Goal: Task Accomplishment & Management: Manage account settings

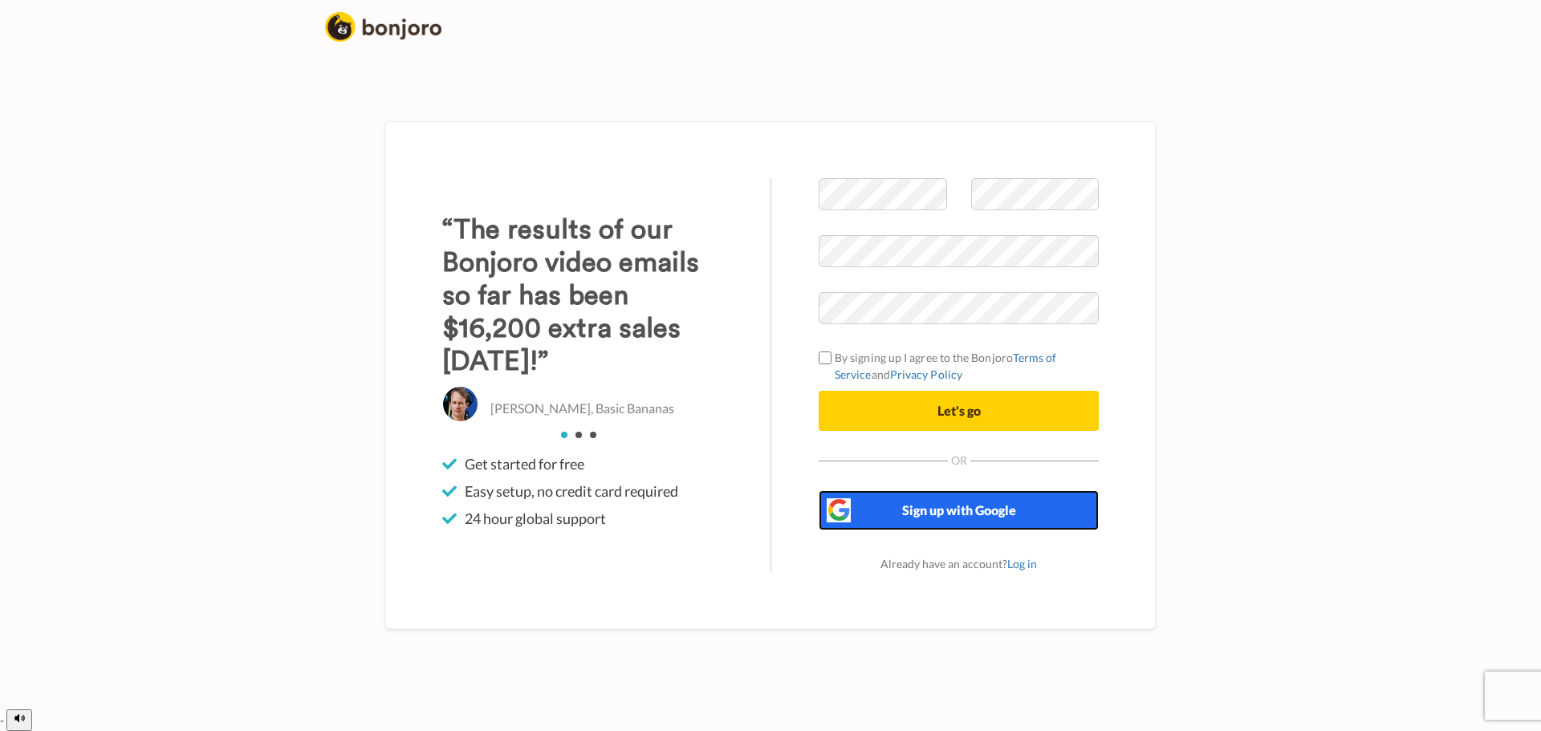
click at [951, 518] on span "Sign up with Google" at bounding box center [959, 510] width 114 height 15
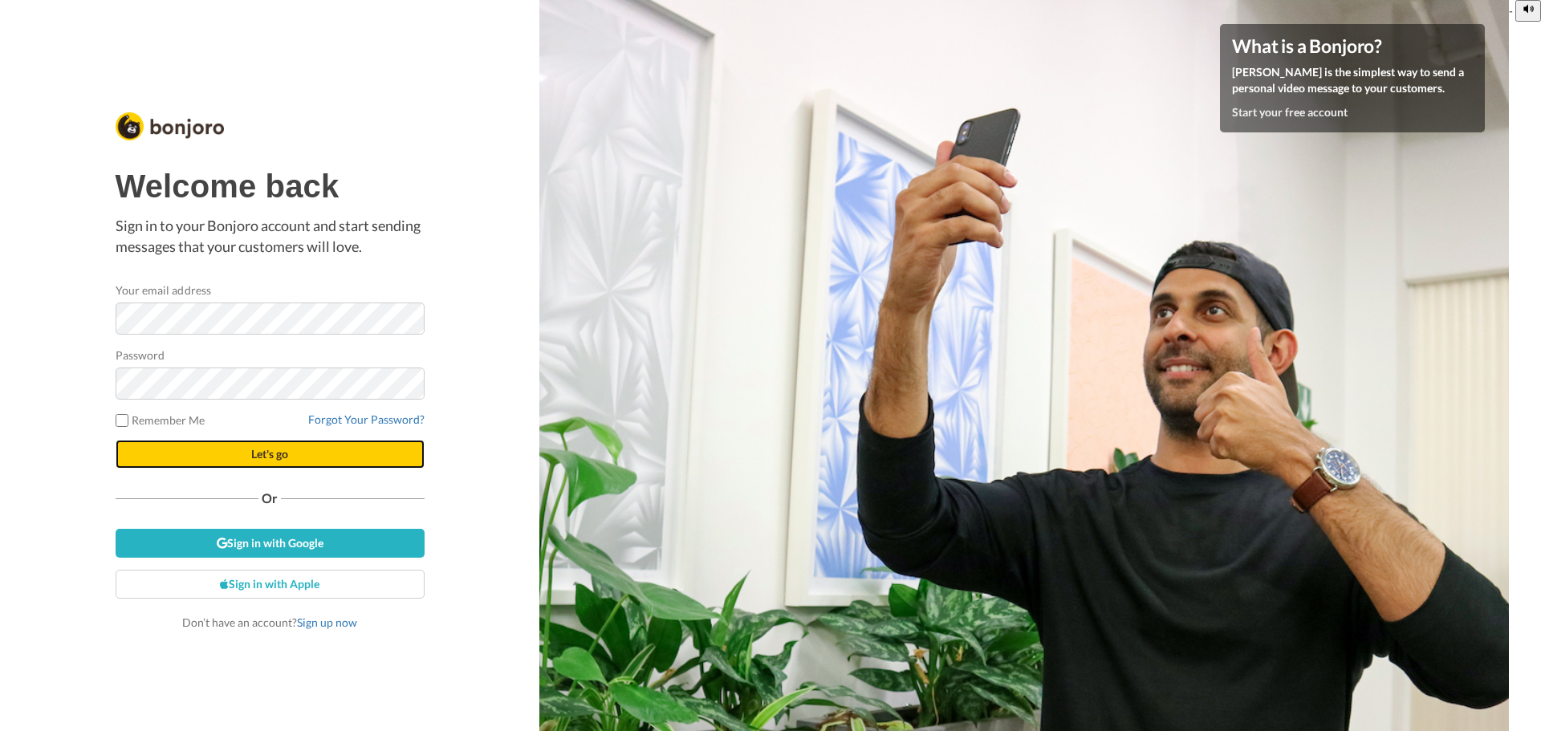
click at [246, 456] on button "Let's go" at bounding box center [270, 454] width 309 height 29
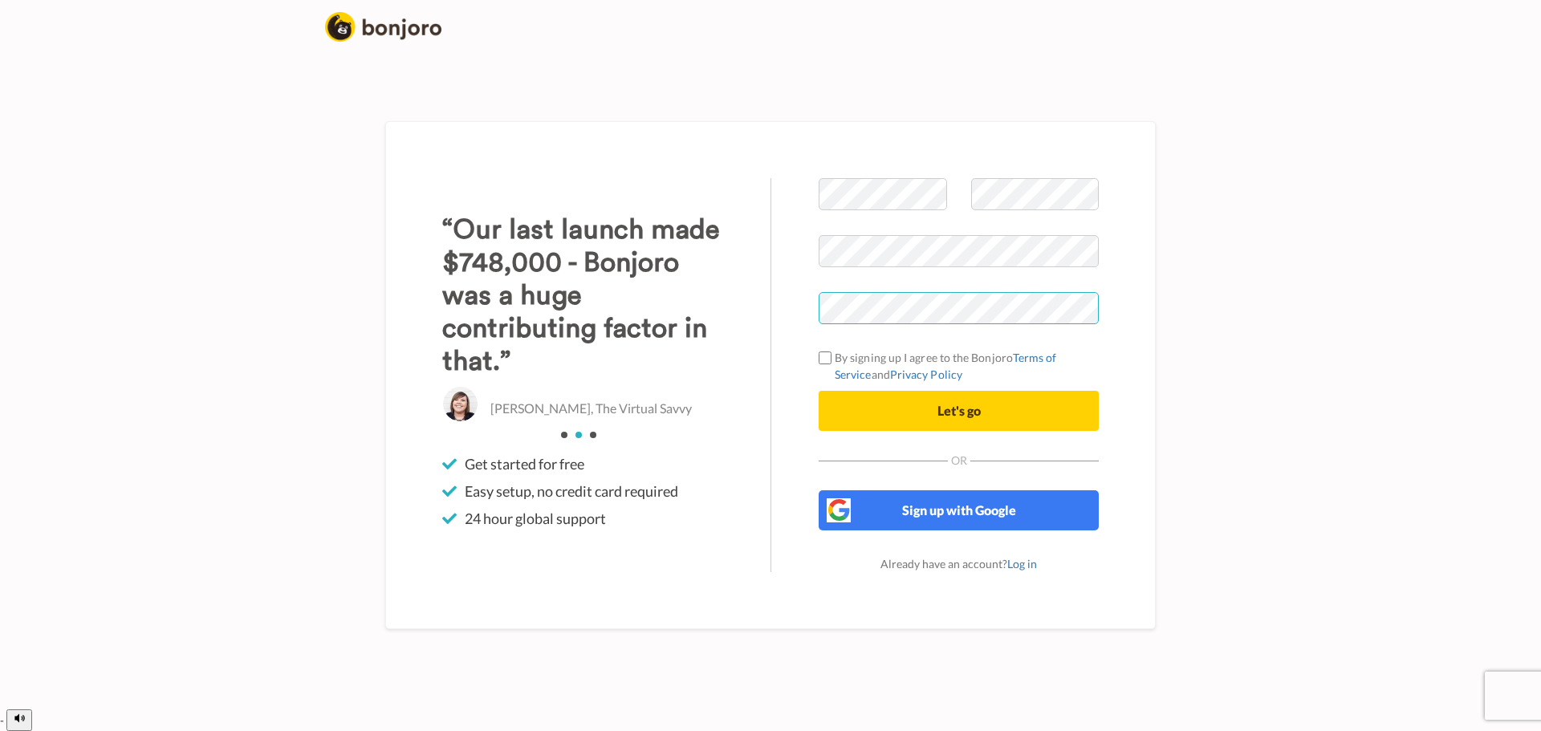
click at [454, 321] on div "Welcome to Bonjoro By signing up I agree to the Bonjoro Terms of Service and Pr…" at bounding box center [770, 375] width 771 height 508
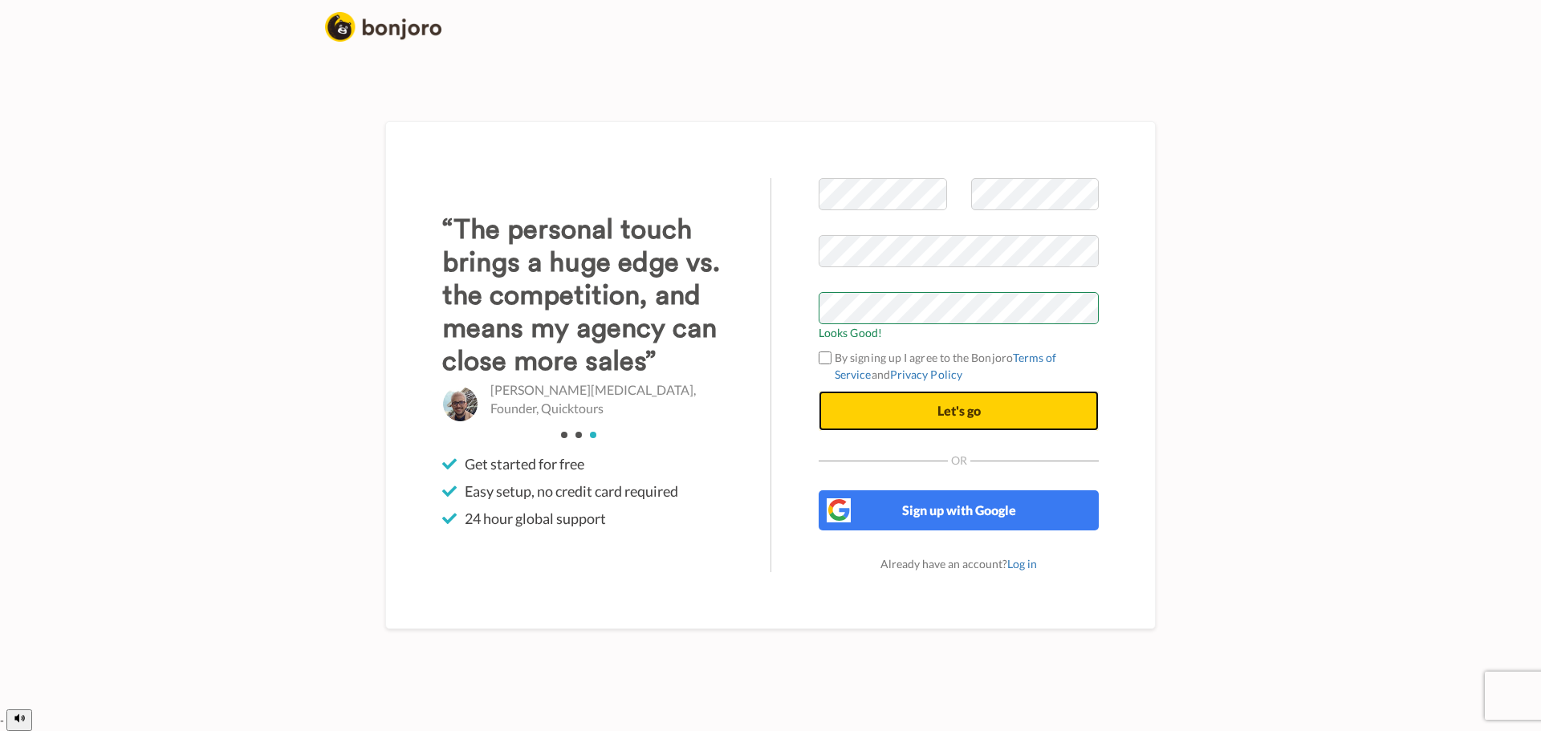
click at [945, 418] on span "Let's go" at bounding box center [959, 410] width 43 height 15
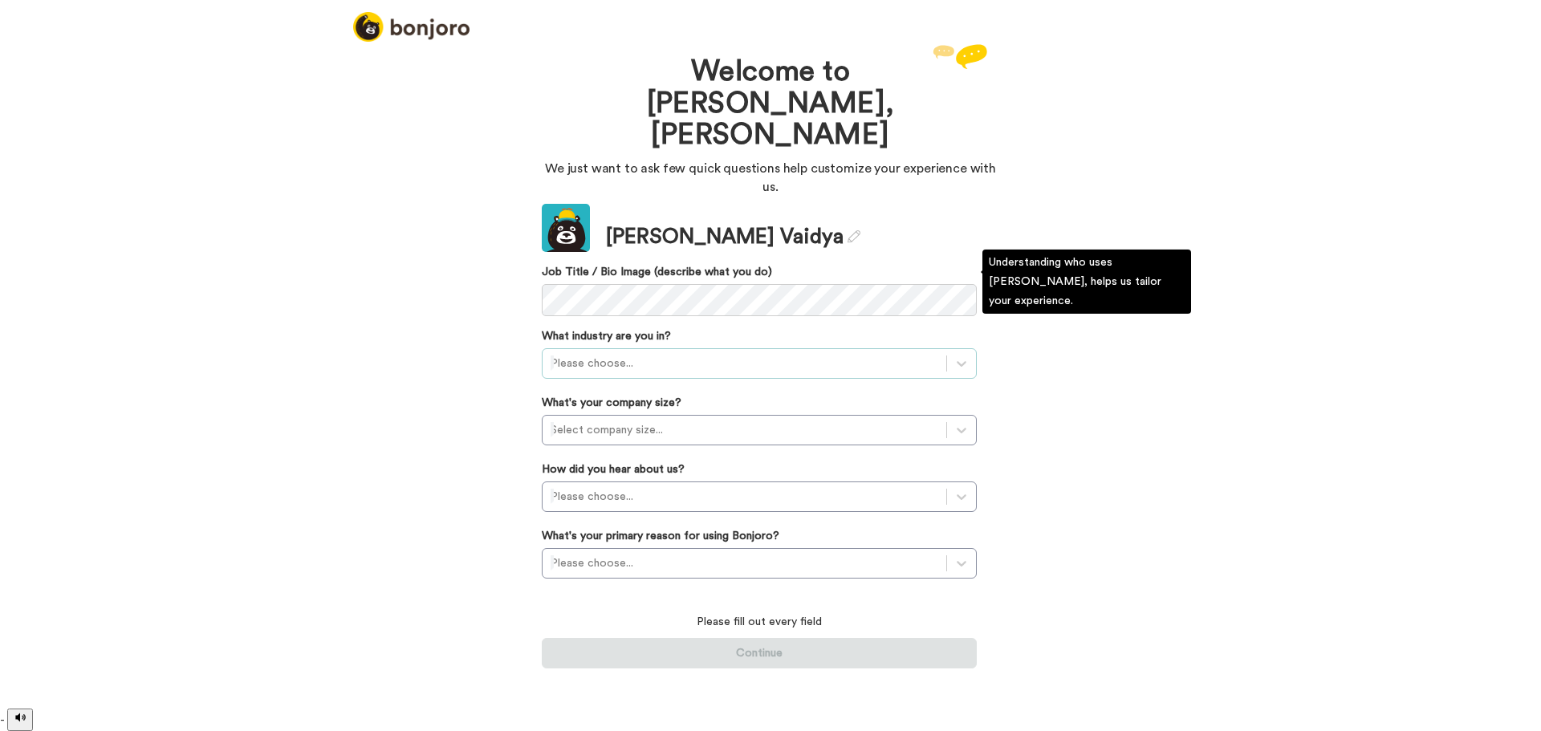
click at [852, 354] on div at bounding box center [745, 363] width 388 height 19
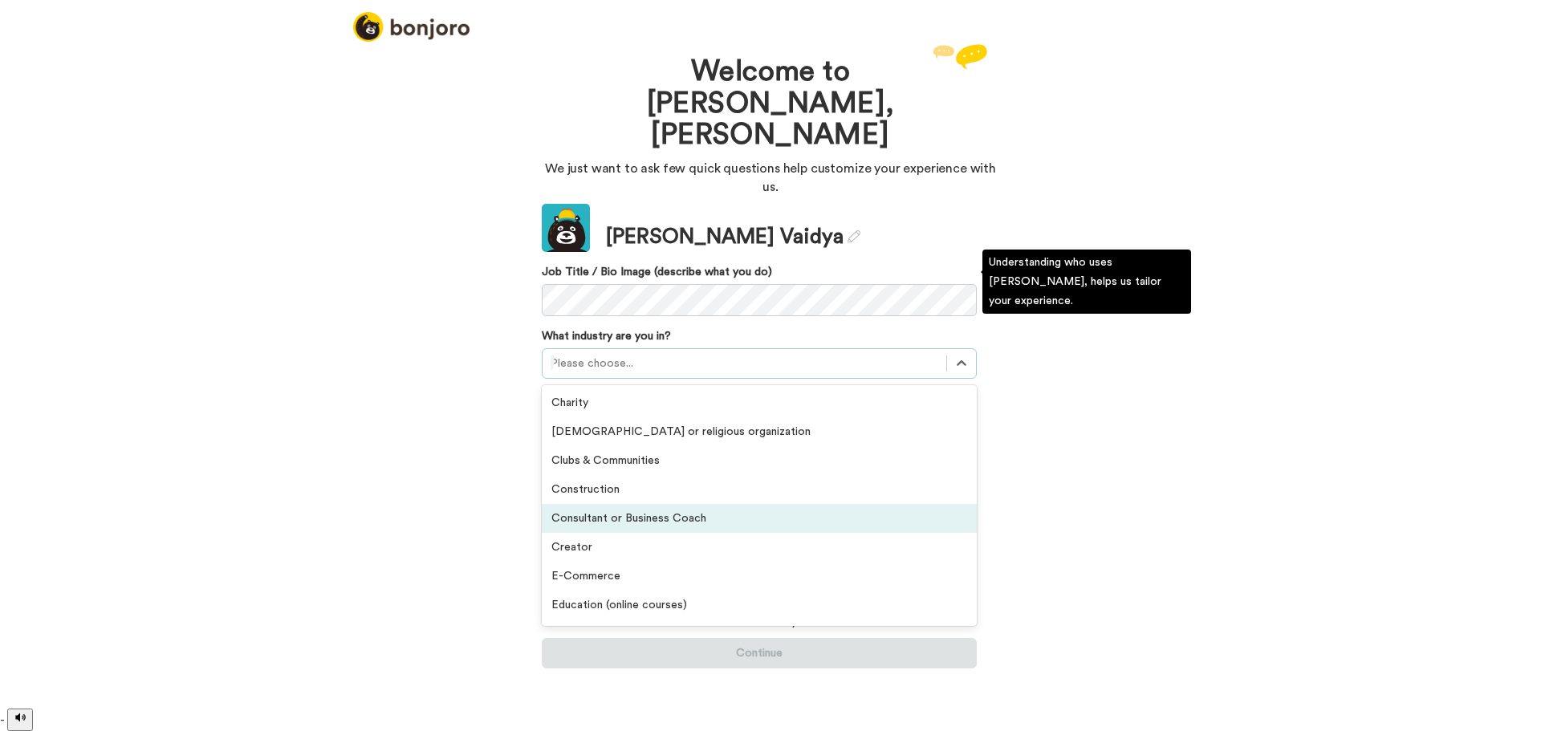
click at [654, 504] on div "Consultant or Business Coach" at bounding box center [759, 518] width 435 height 29
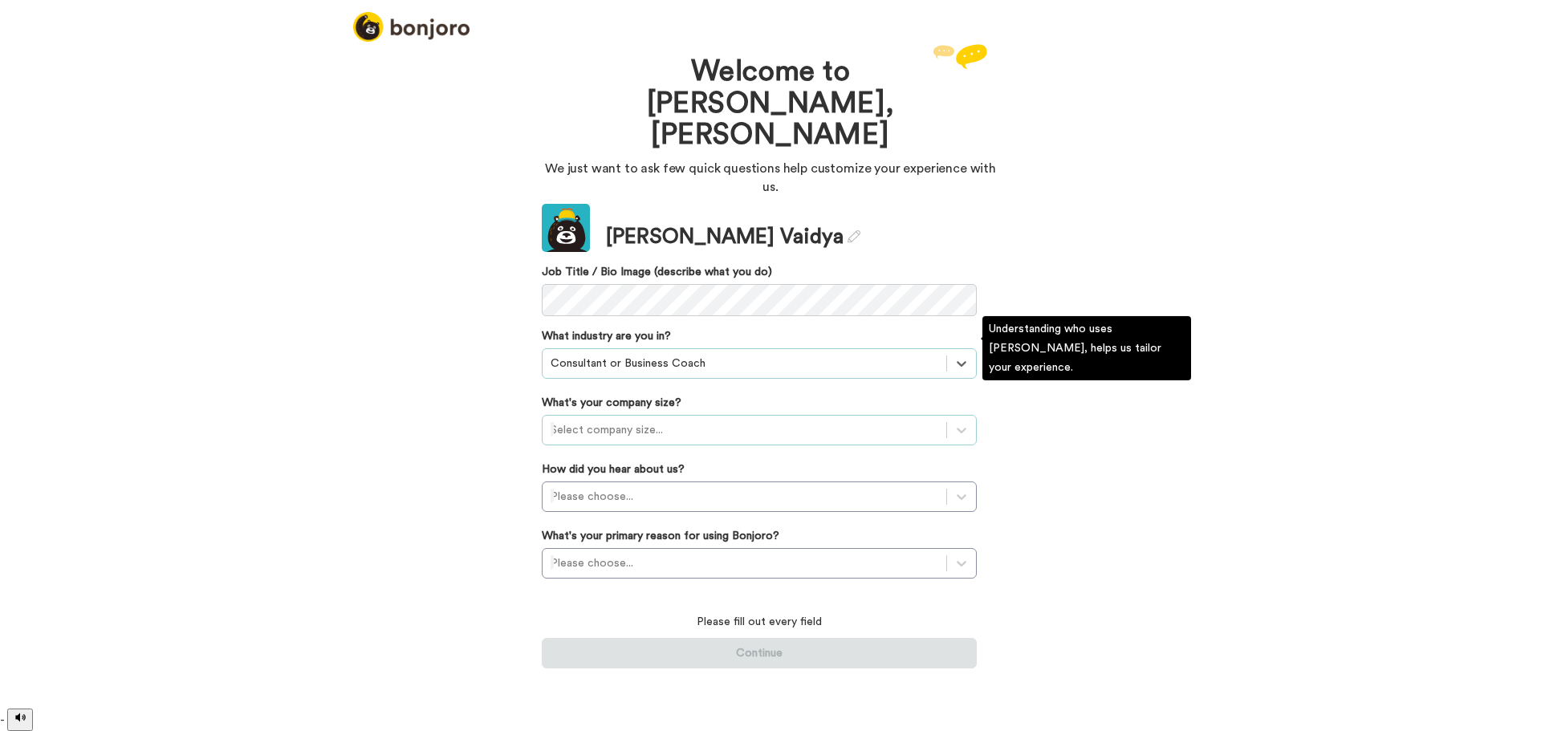
click at [645, 421] on div at bounding box center [745, 430] width 388 height 19
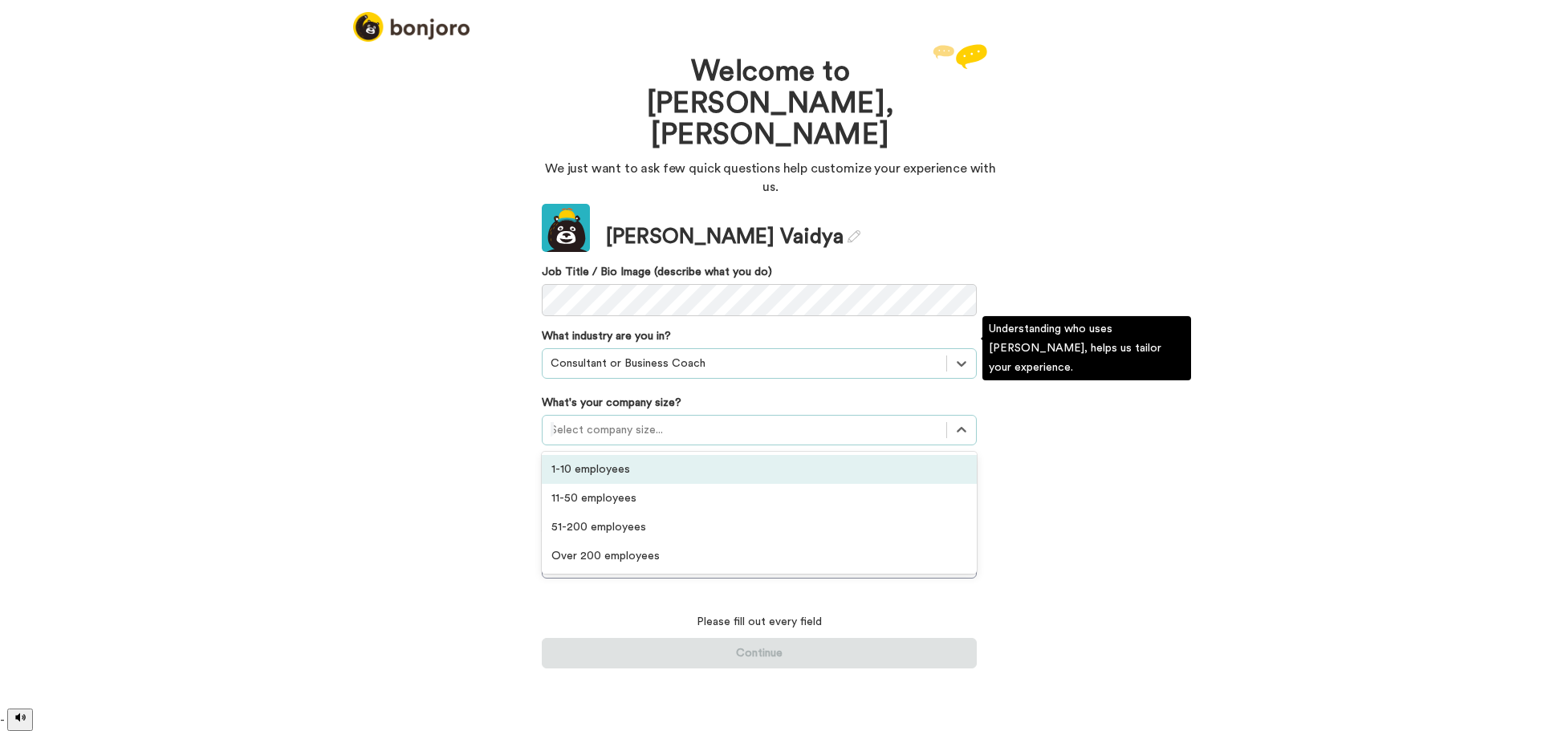
click at [623, 455] on div "1-10 employees" at bounding box center [759, 469] width 435 height 29
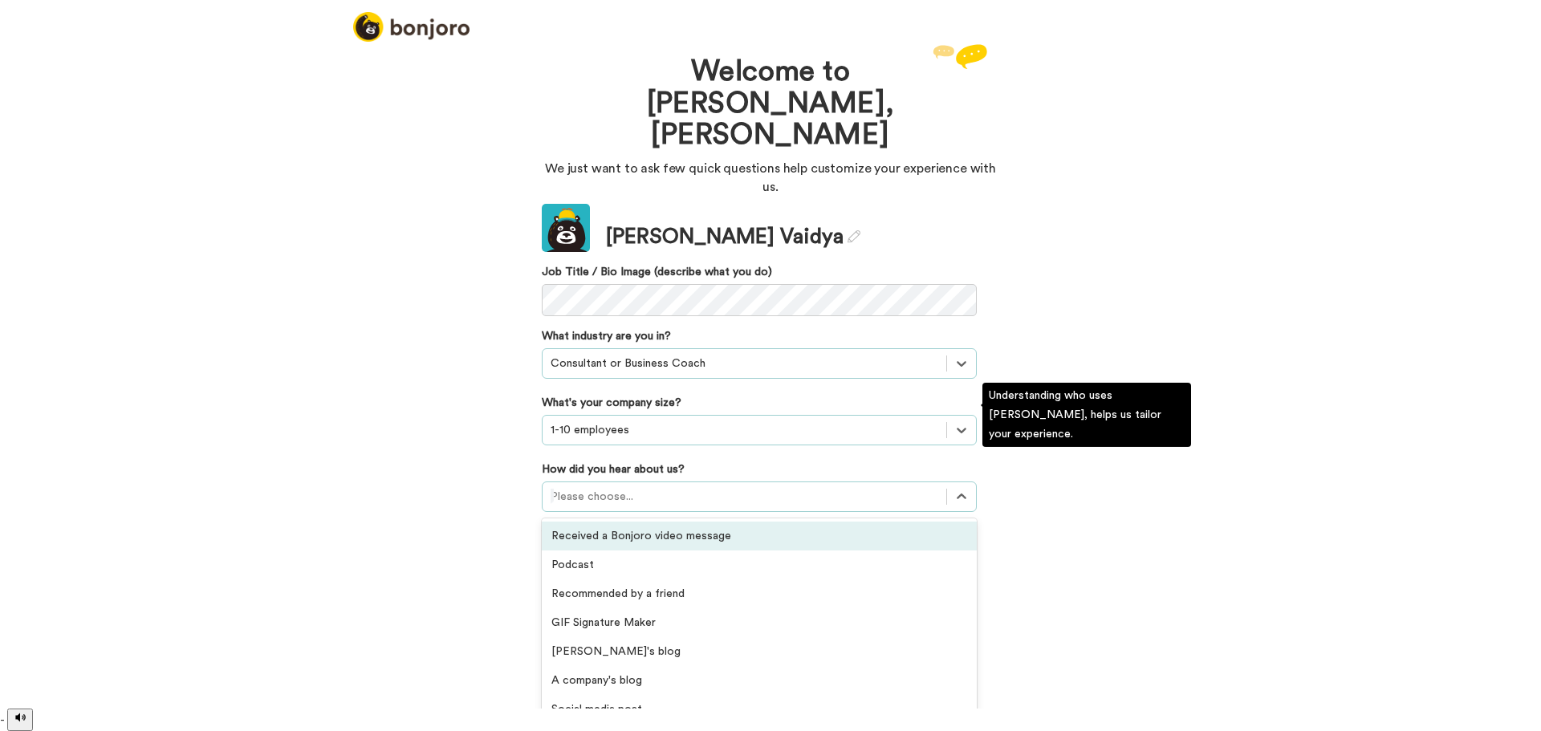
click at [636, 487] on div at bounding box center [745, 496] width 388 height 19
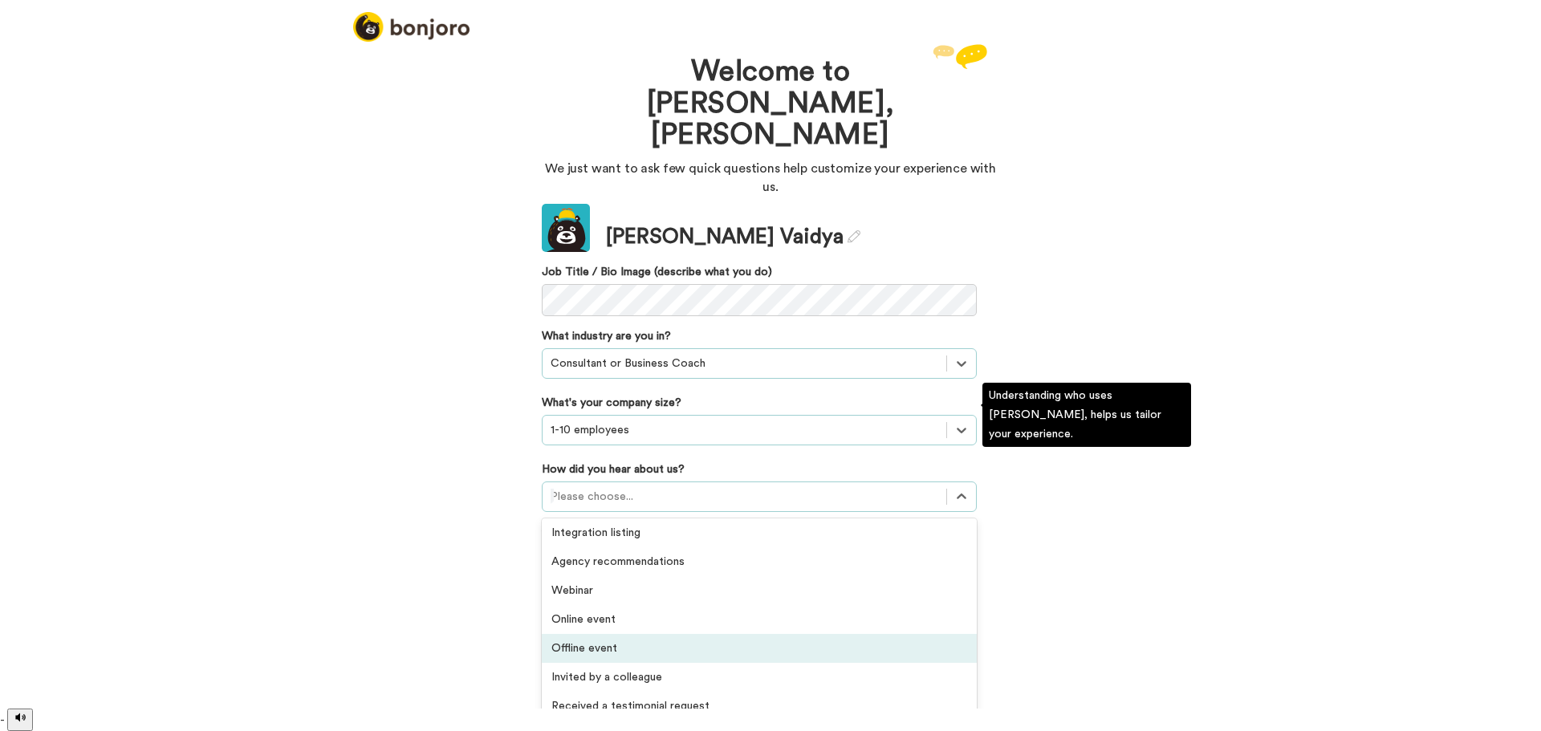
scroll to position [344, 0]
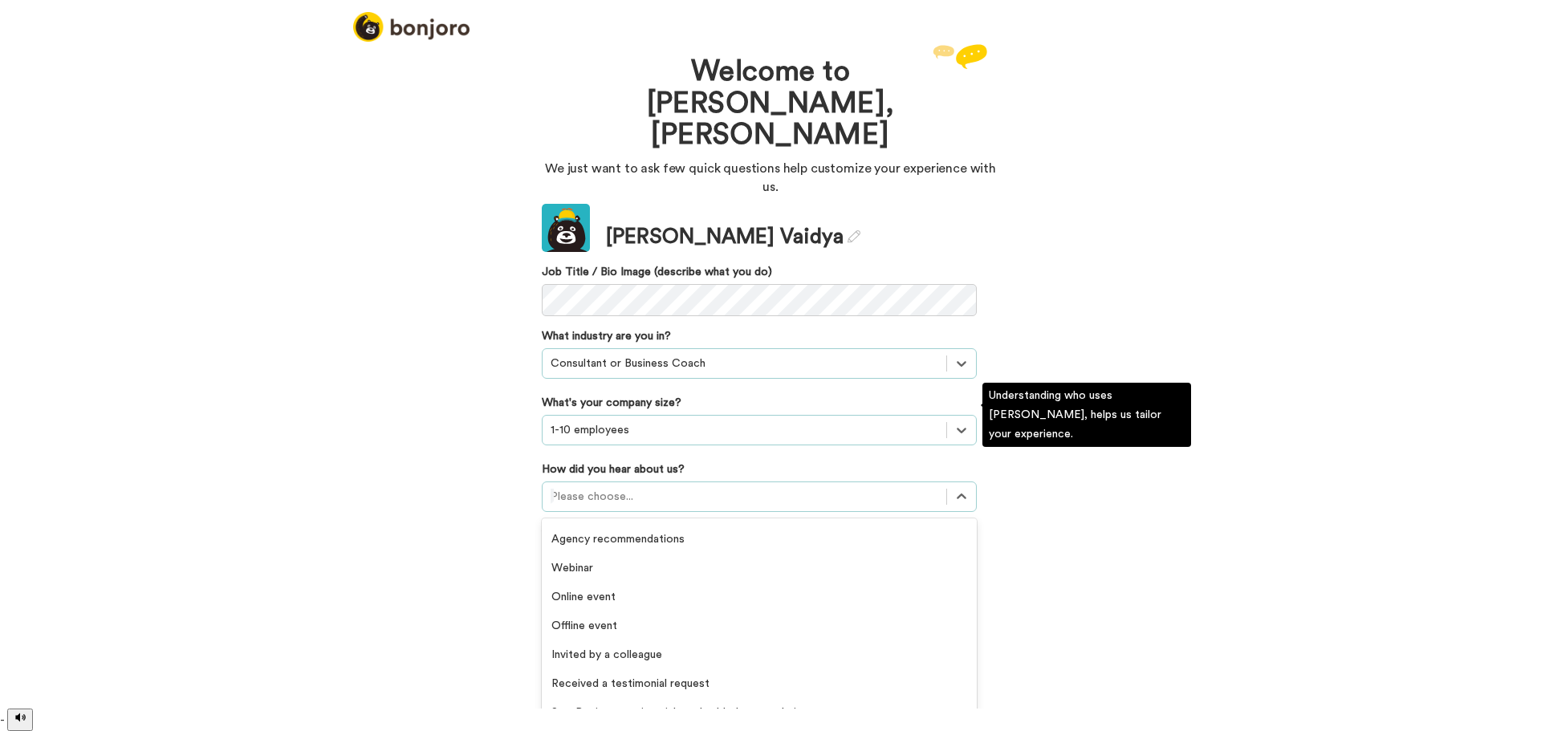
click at [627, 727] on div "Others" at bounding box center [759, 741] width 435 height 29
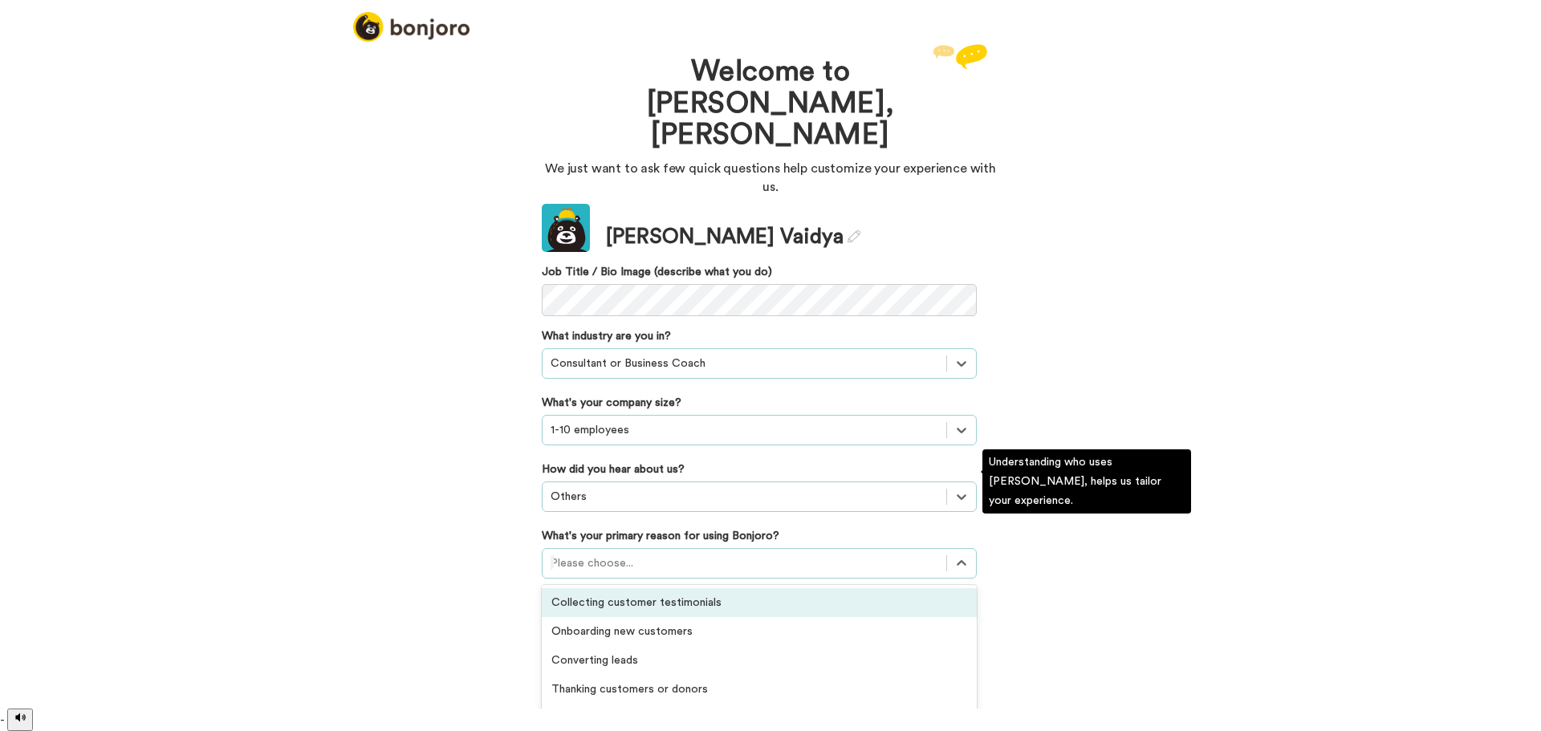
click at [617, 554] on div at bounding box center [745, 563] width 388 height 19
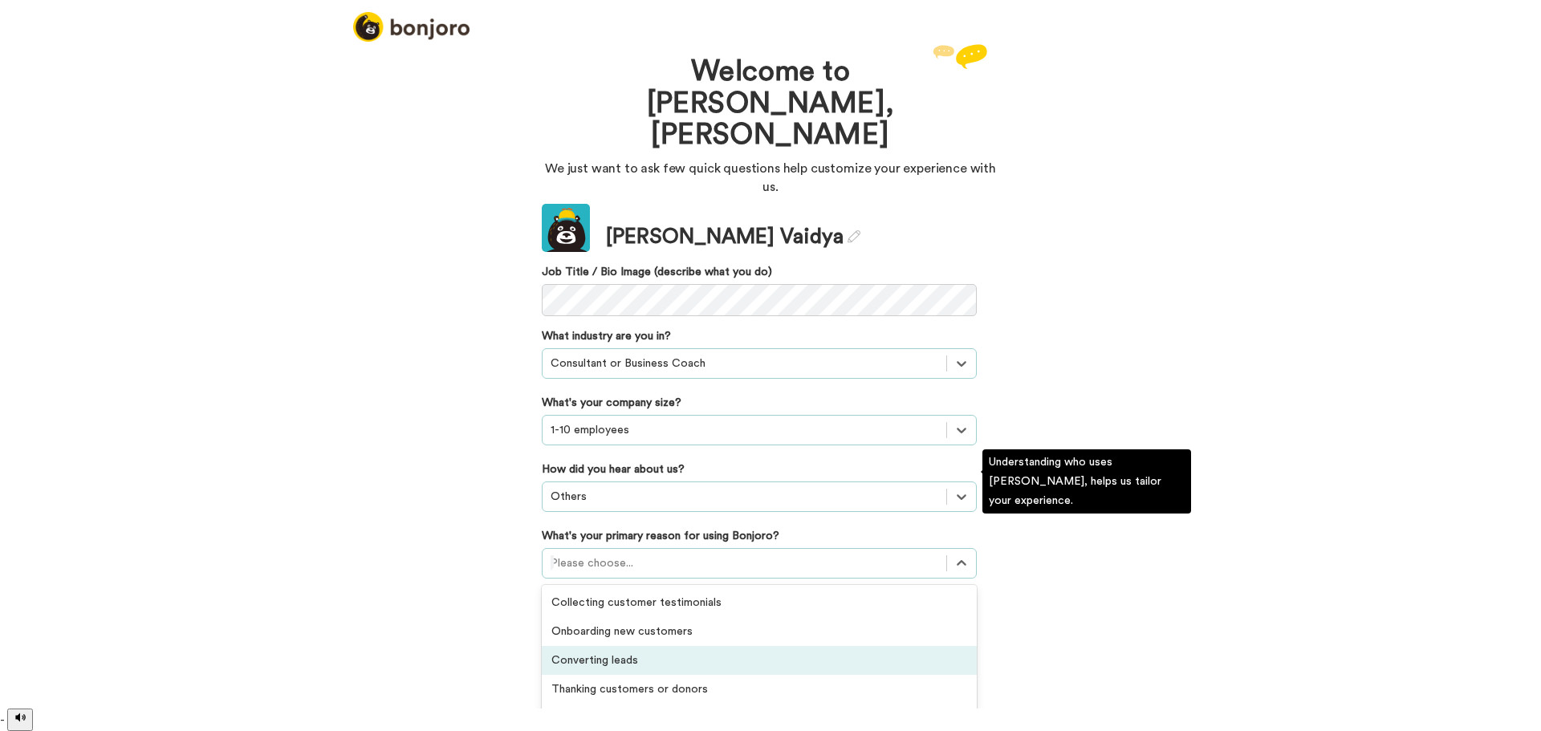
click at [621, 646] on div "Converting leads" at bounding box center [759, 660] width 435 height 29
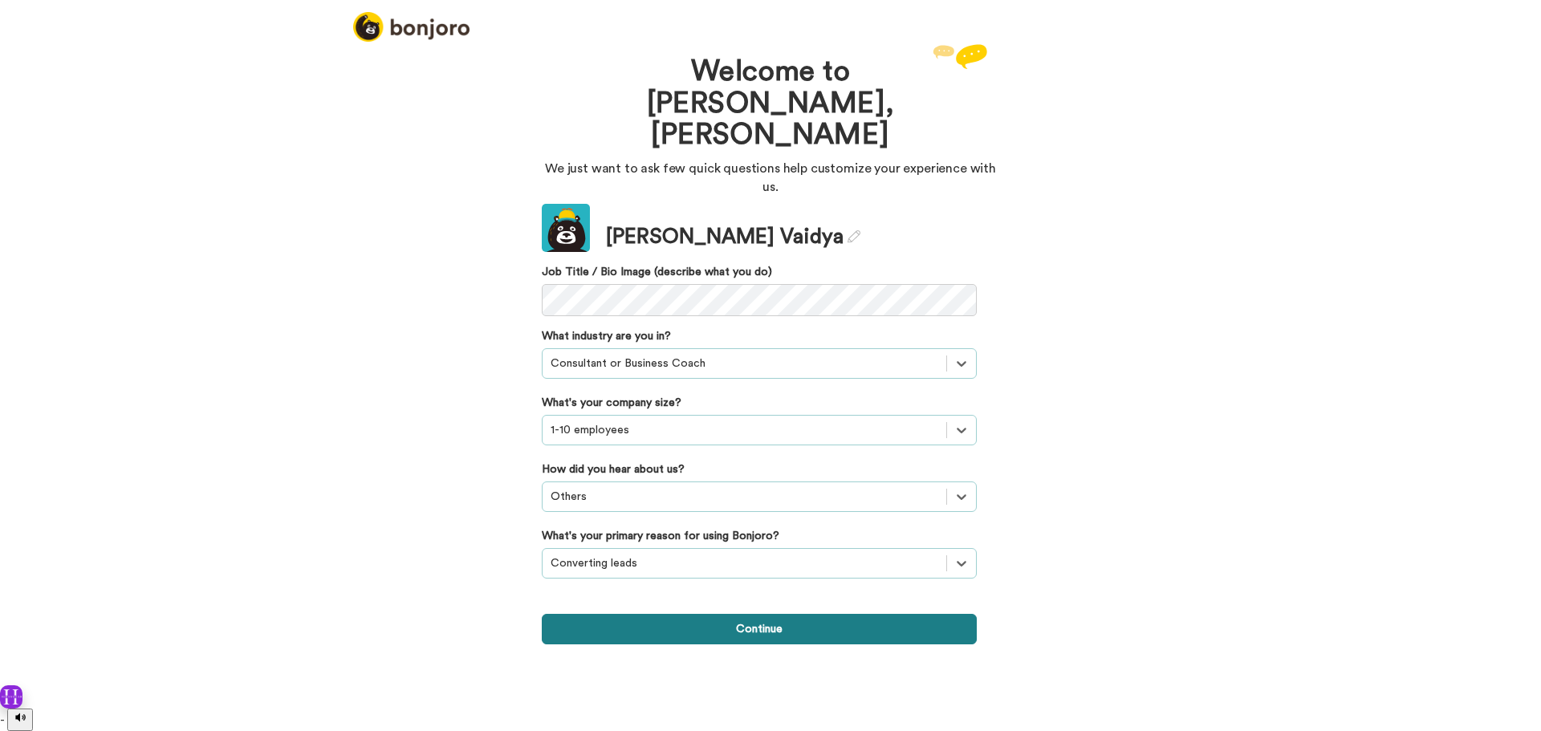
click at [745, 614] on button "Continue" at bounding box center [759, 629] width 435 height 31
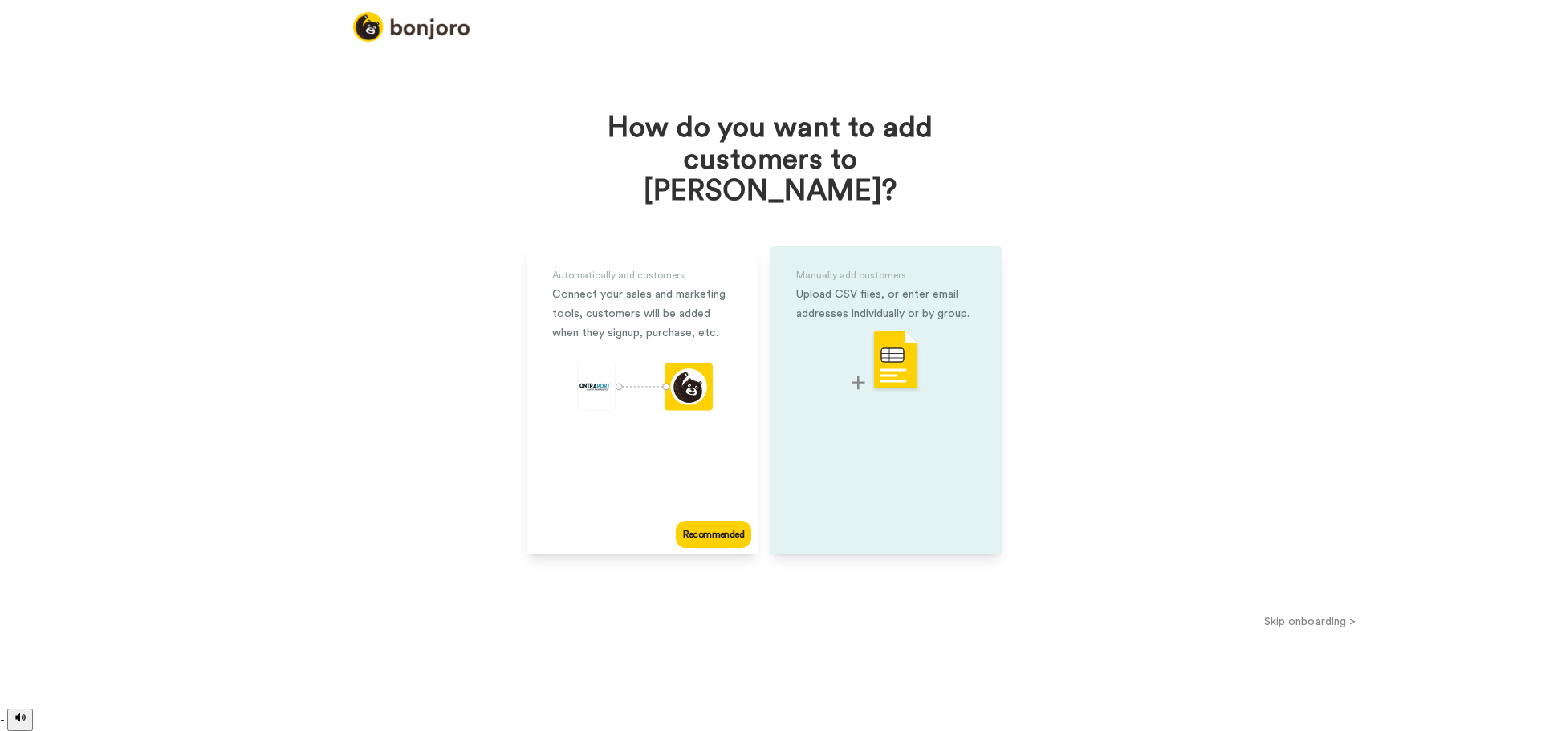
click at [833, 396] on div "Manually add customers Upload CSV files, or enter email addresses individually …" at bounding box center [886, 400] width 231 height 308
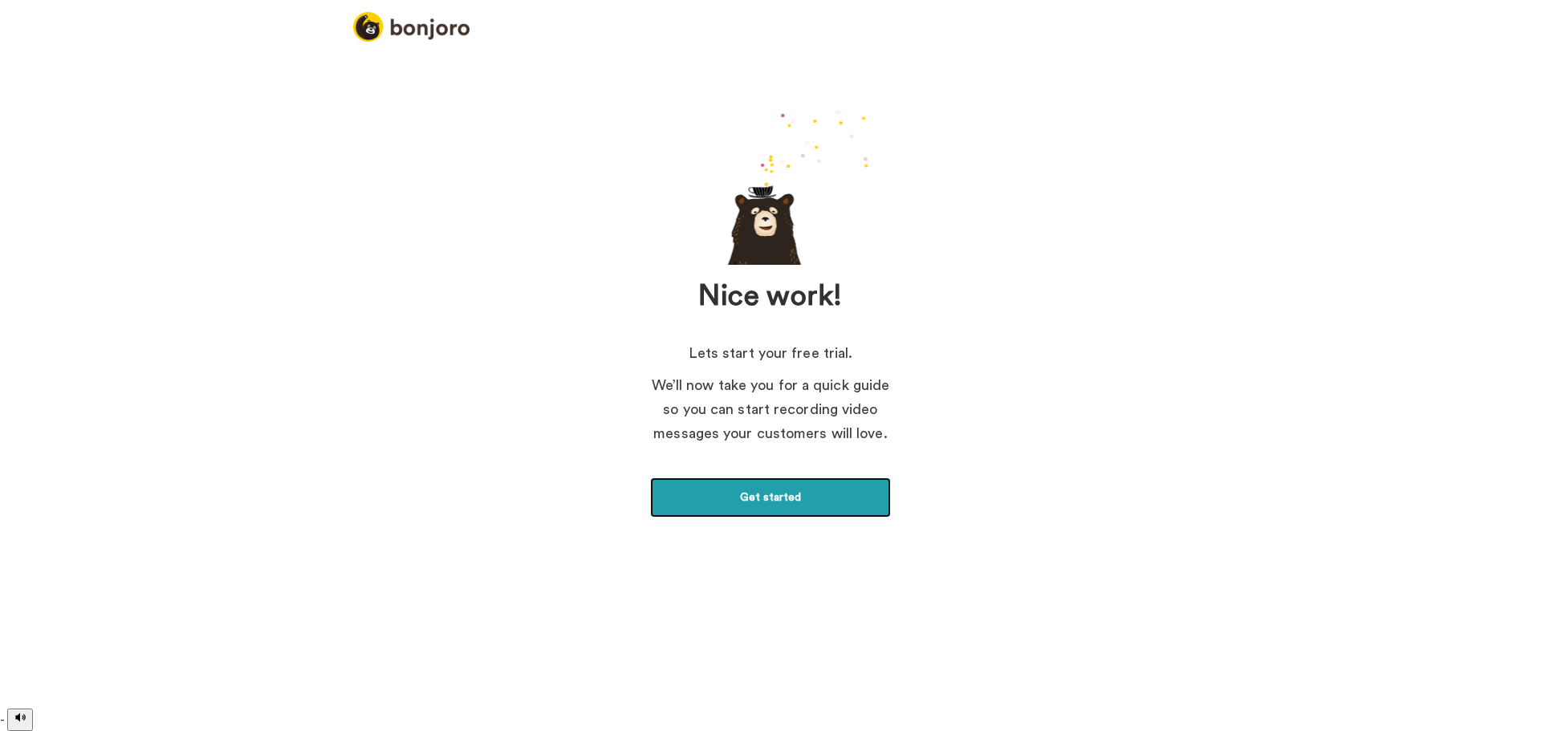
click at [756, 500] on link "Get started" at bounding box center [770, 498] width 241 height 40
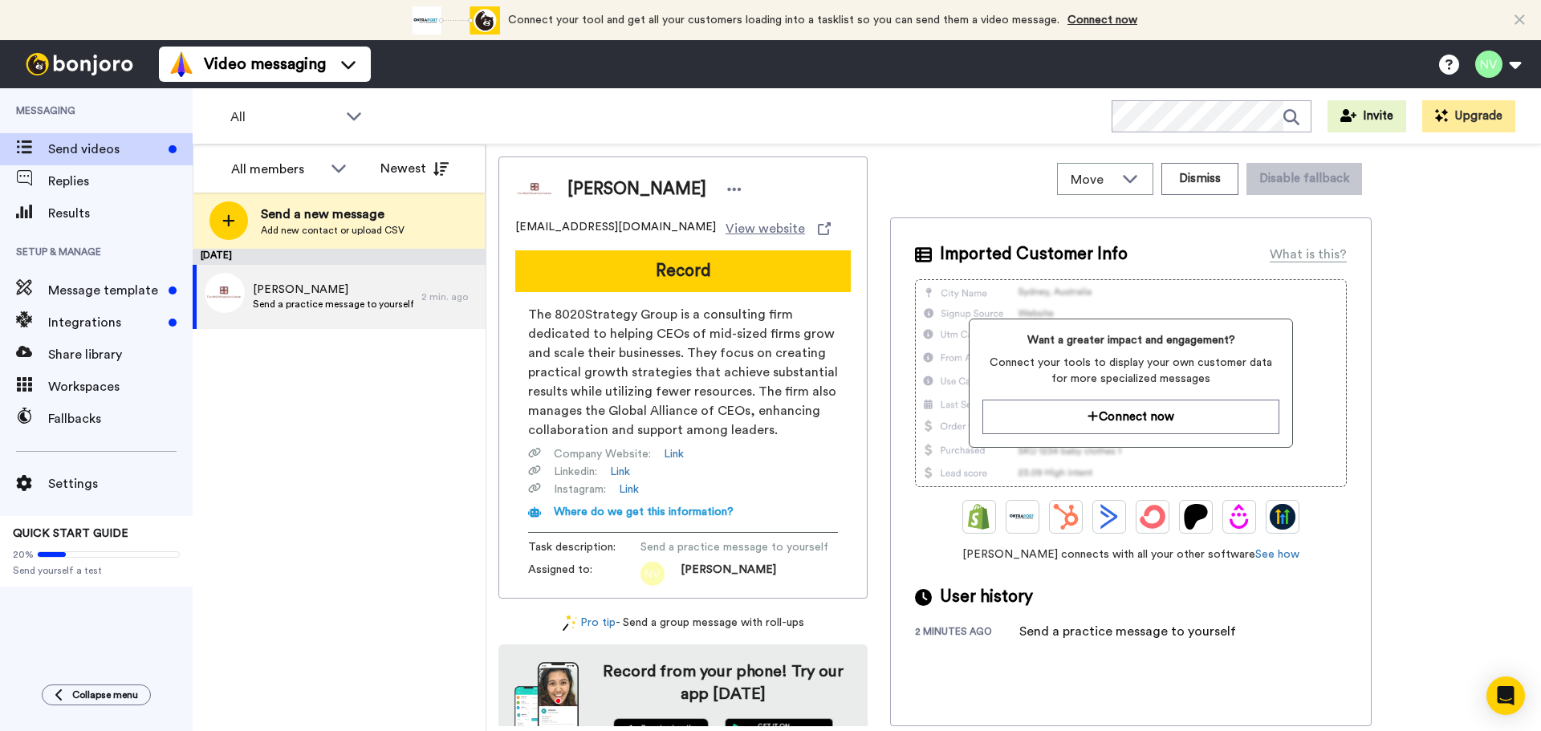
click at [673, 263] on button "Record" at bounding box center [683, 271] width 336 height 42
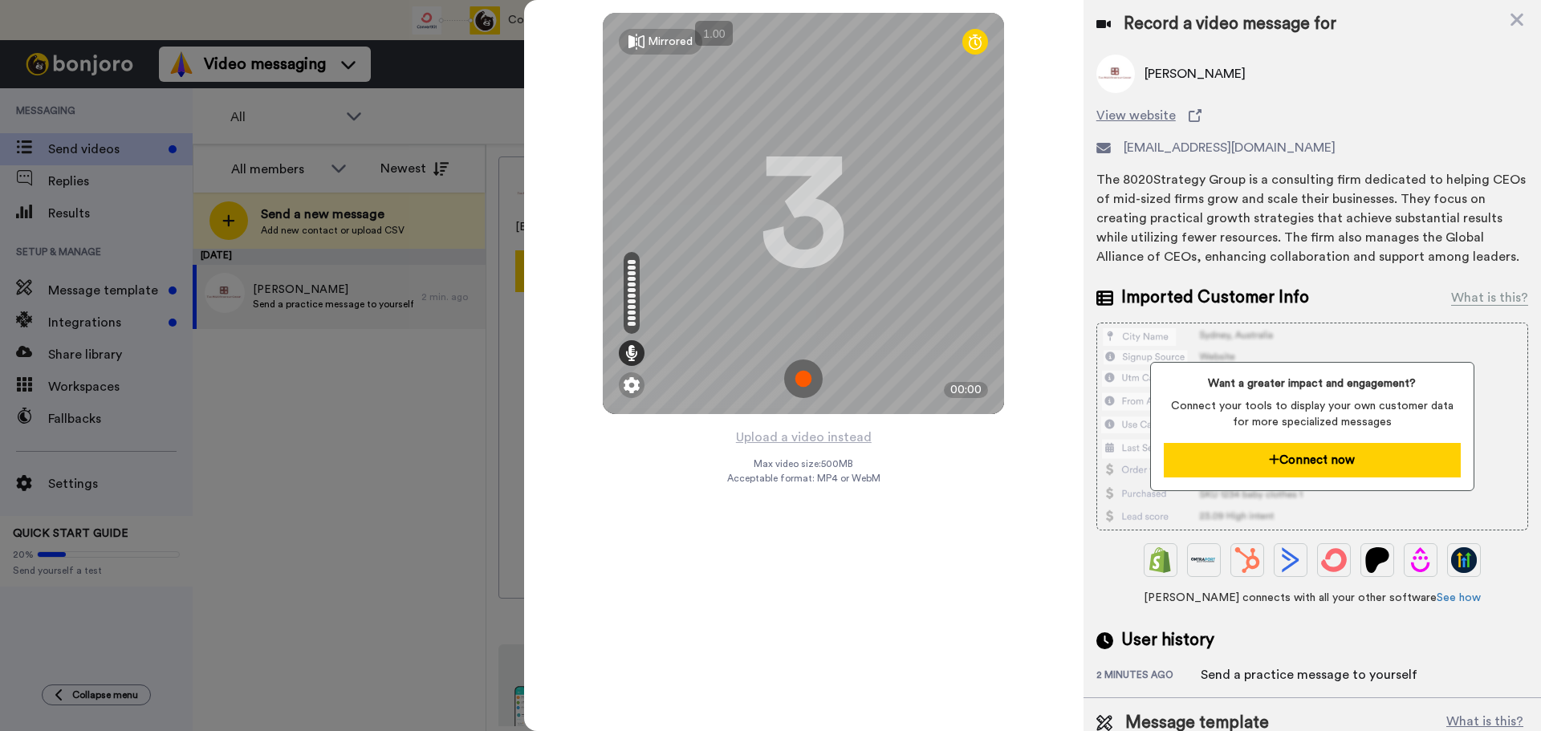
click at [1293, 463] on button "Connect now" at bounding box center [1312, 460] width 296 height 35
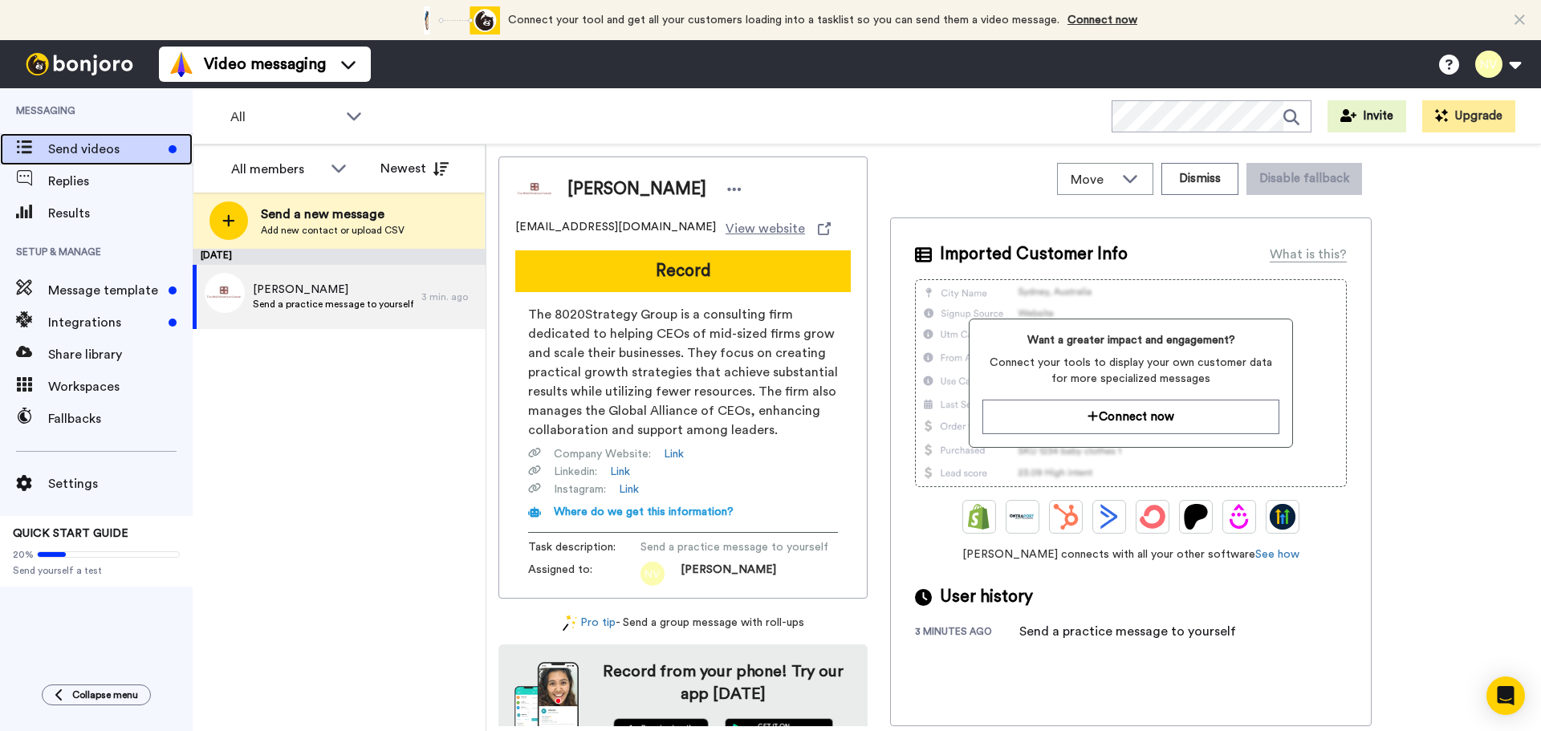
click at [93, 147] on span "Send videos" at bounding box center [105, 149] width 114 height 19
click at [324, 298] on span "Send a practice message to yourself" at bounding box center [333, 304] width 161 height 13
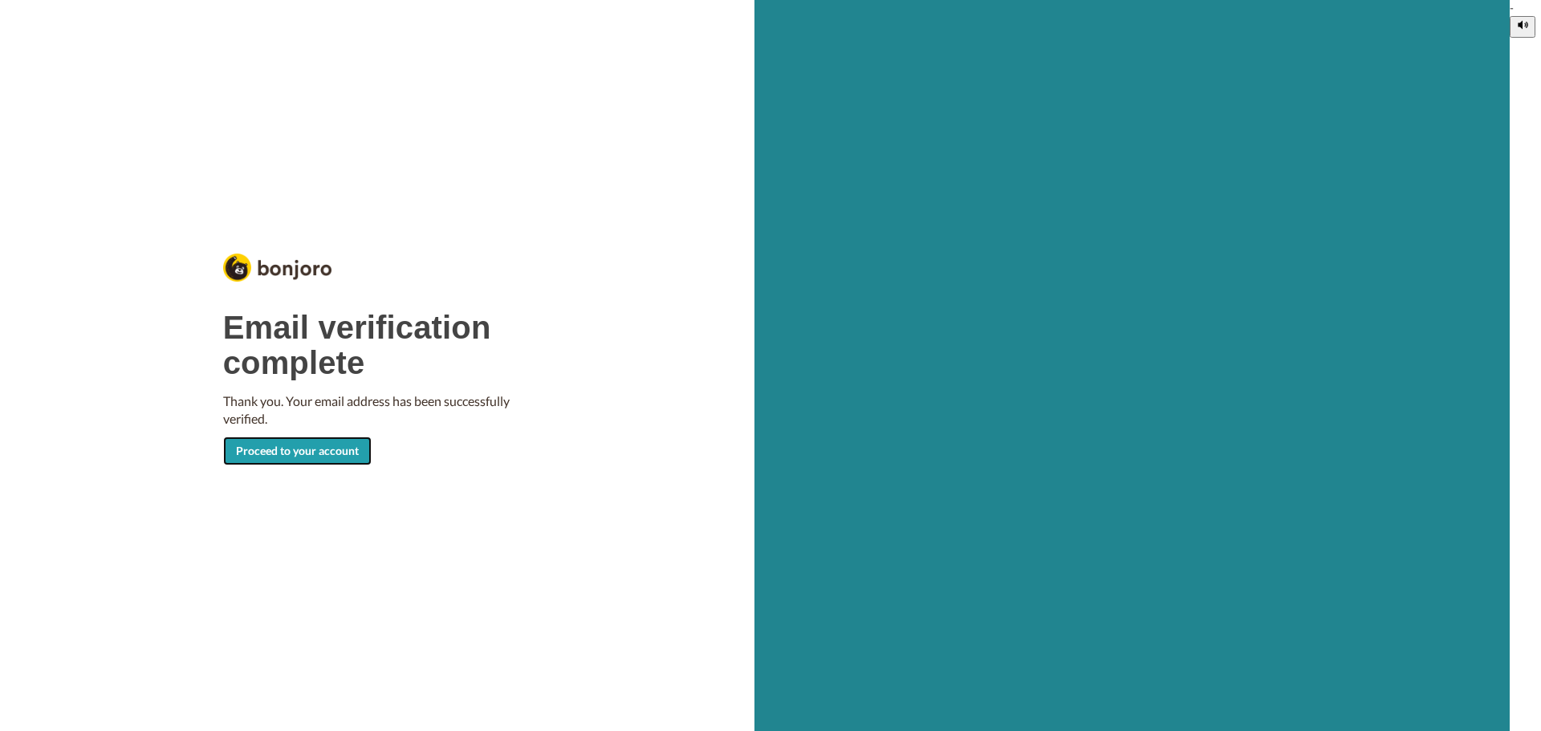
click at [313, 453] on link "Proceed to your account" at bounding box center [297, 451] width 149 height 29
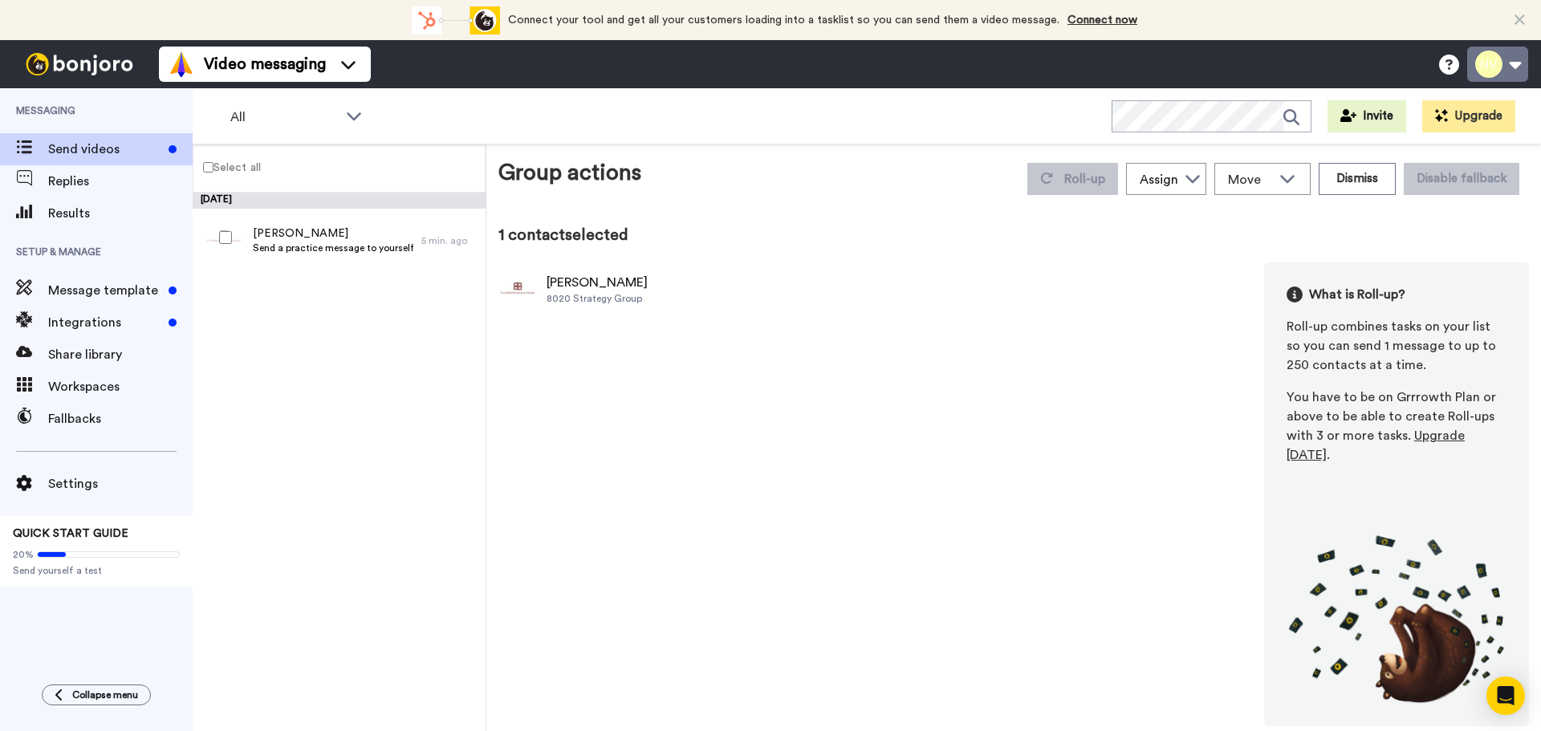
click at [1520, 60] on button at bounding box center [1498, 64] width 61 height 35
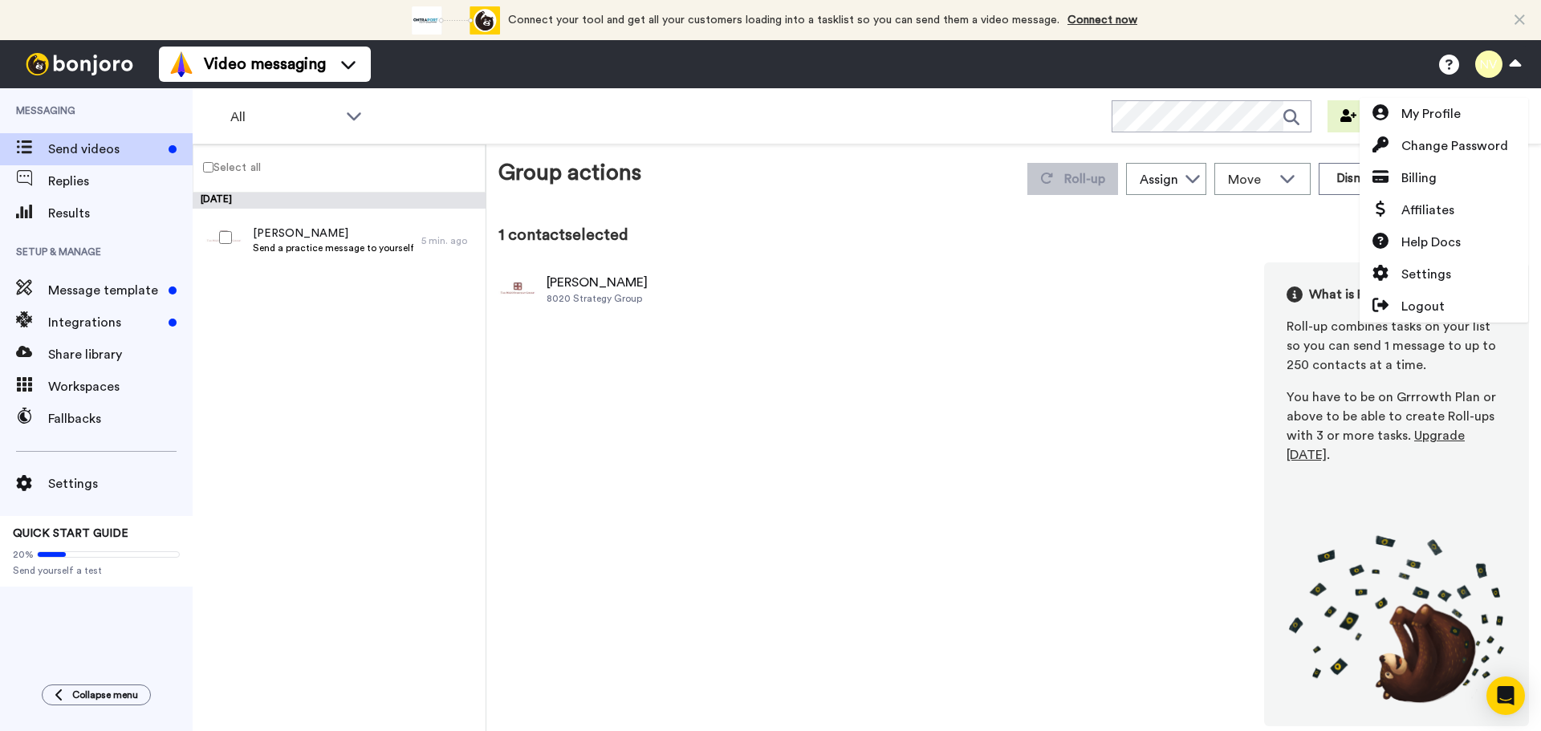
click at [1136, 277] on div "Nick 8020 Strategy Group What is Roll-up? Roll-up combines tasks on your list s…" at bounding box center [1014, 495] width 1031 height 464
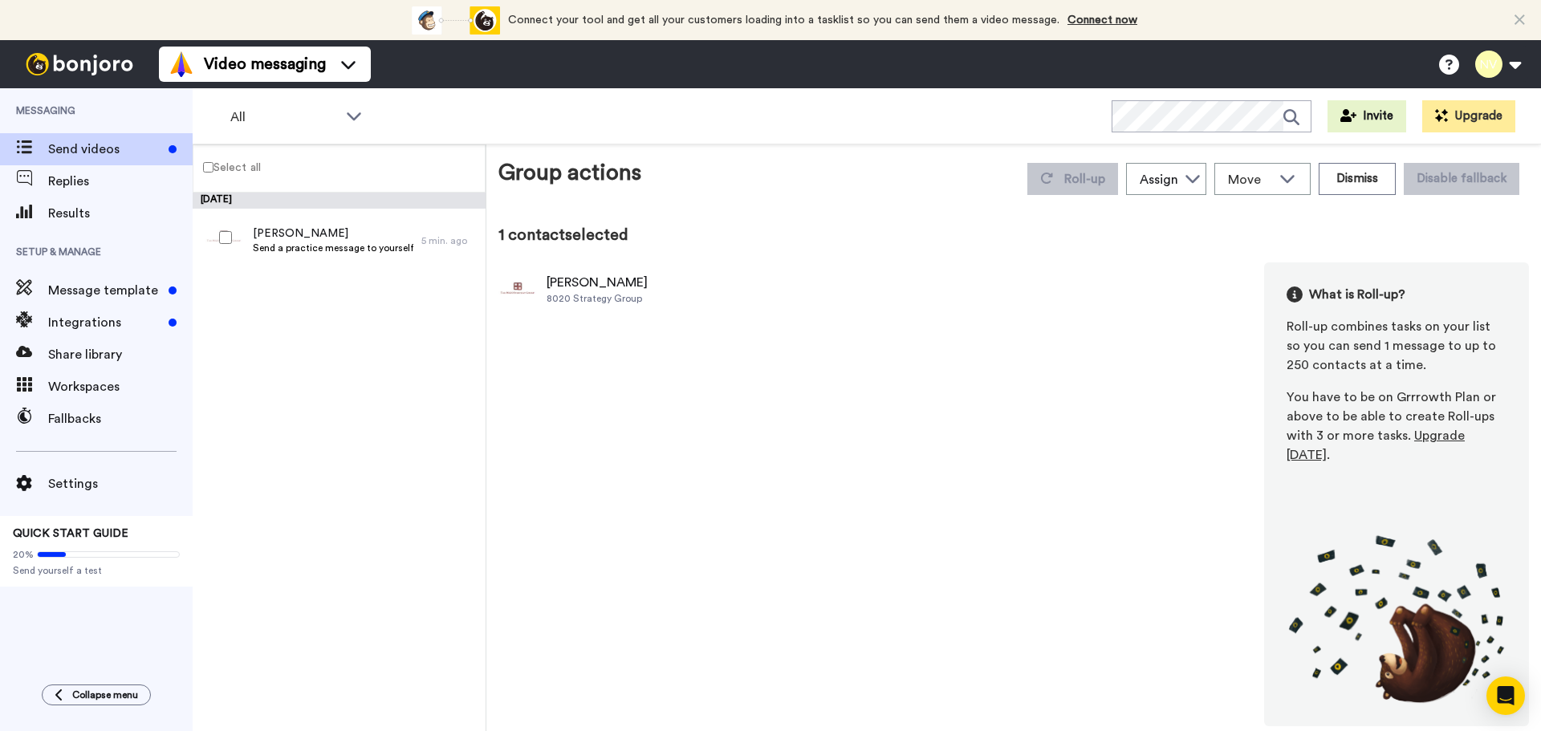
click at [1177, 556] on div "Nick 8020 Strategy Group What is Roll-up? Roll-up combines tasks on your list s…" at bounding box center [1014, 495] width 1031 height 464
click at [1507, 698] on icon "Open Intercom Messenger" at bounding box center [1505, 696] width 18 height 21
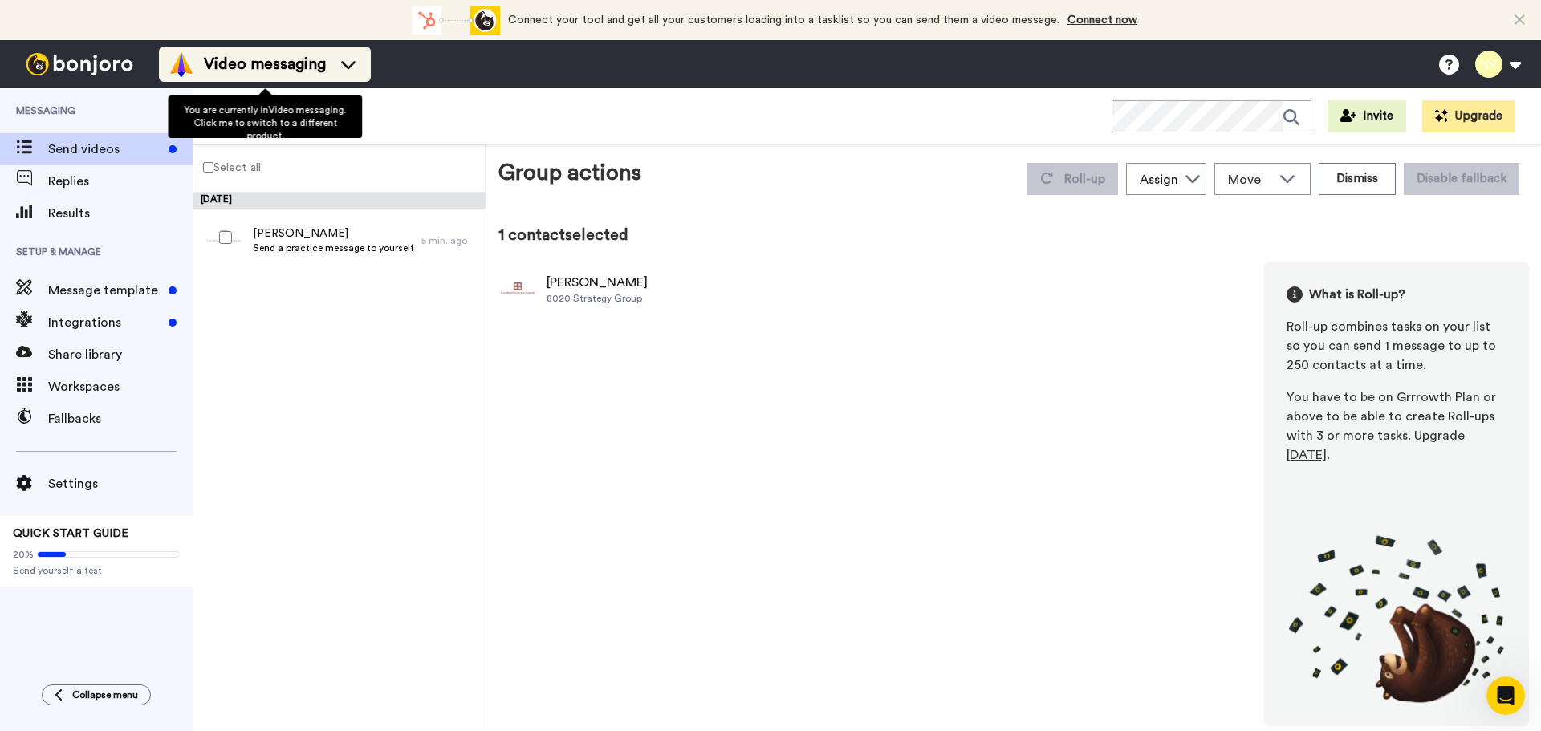
click at [264, 55] on span "Video messaging" at bounding box center [265, 64] width 122 height 22
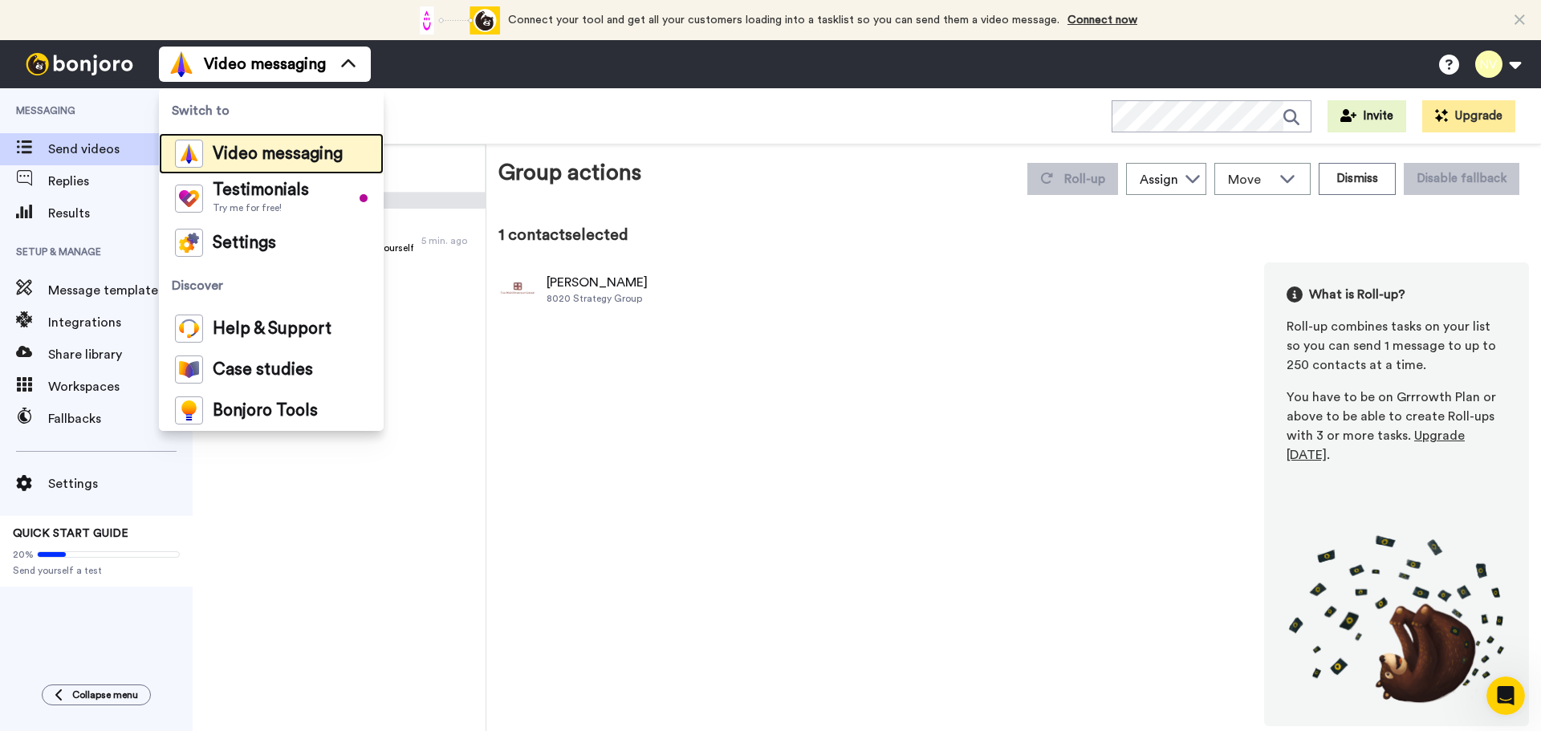
click at [253, 161] on span "Video messaging" at bounding box center [278, 154] width 130 height 16
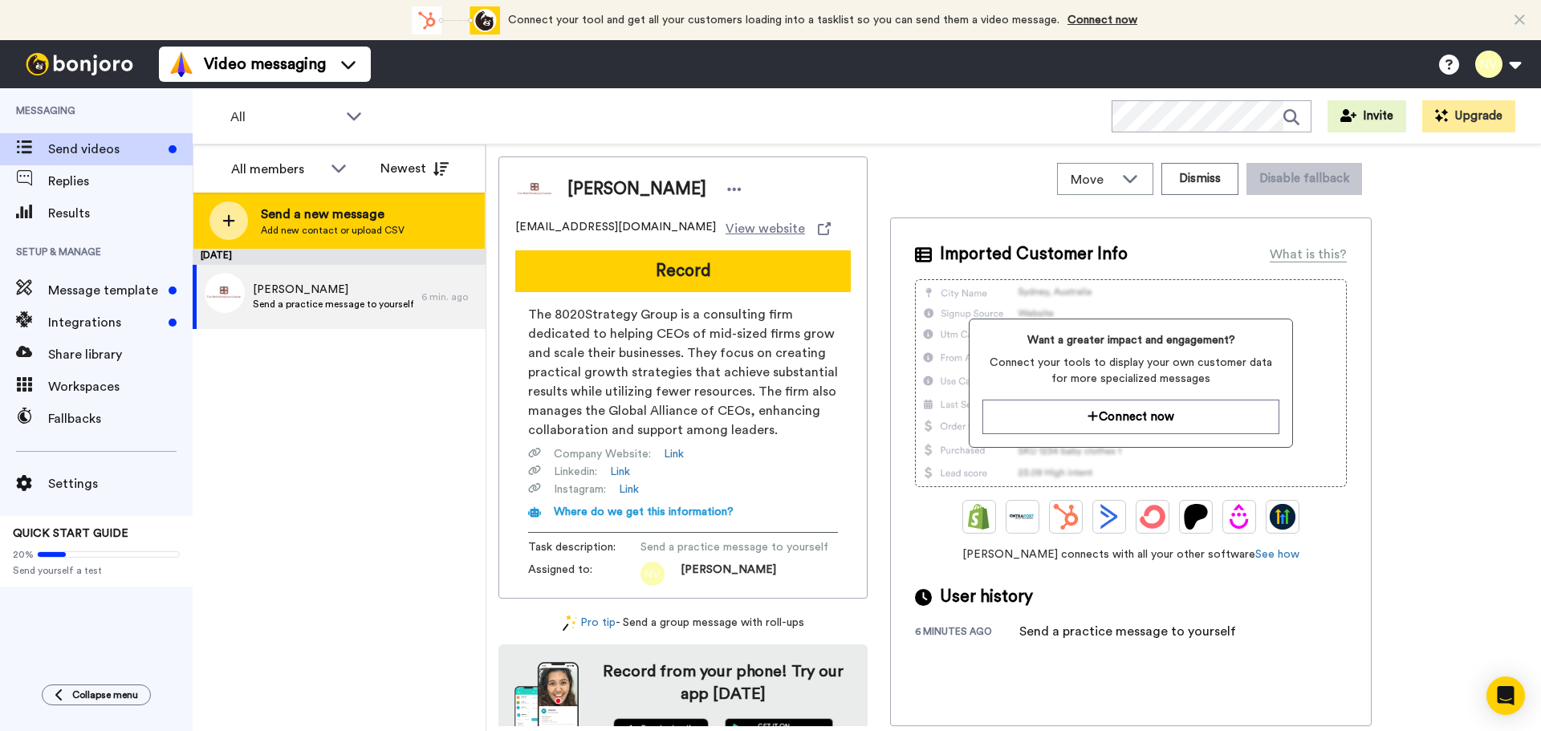
click at [300, 228] on span "Add new contact or upload CSV" at bounding box center [333, 230] width 144 height 13
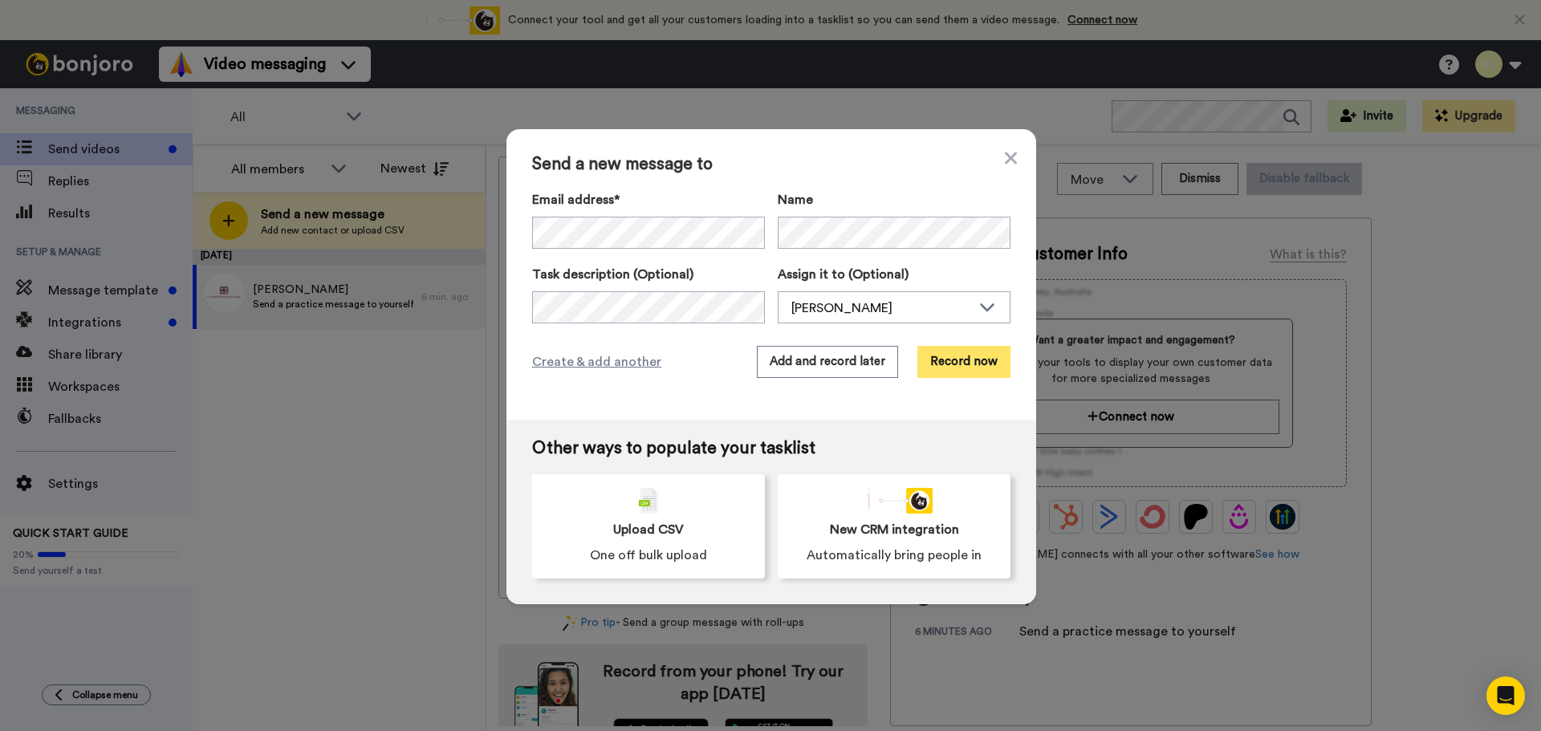
click at [948, 364] on button "Record now" at bounding box center [964, 362] width 93 height 32
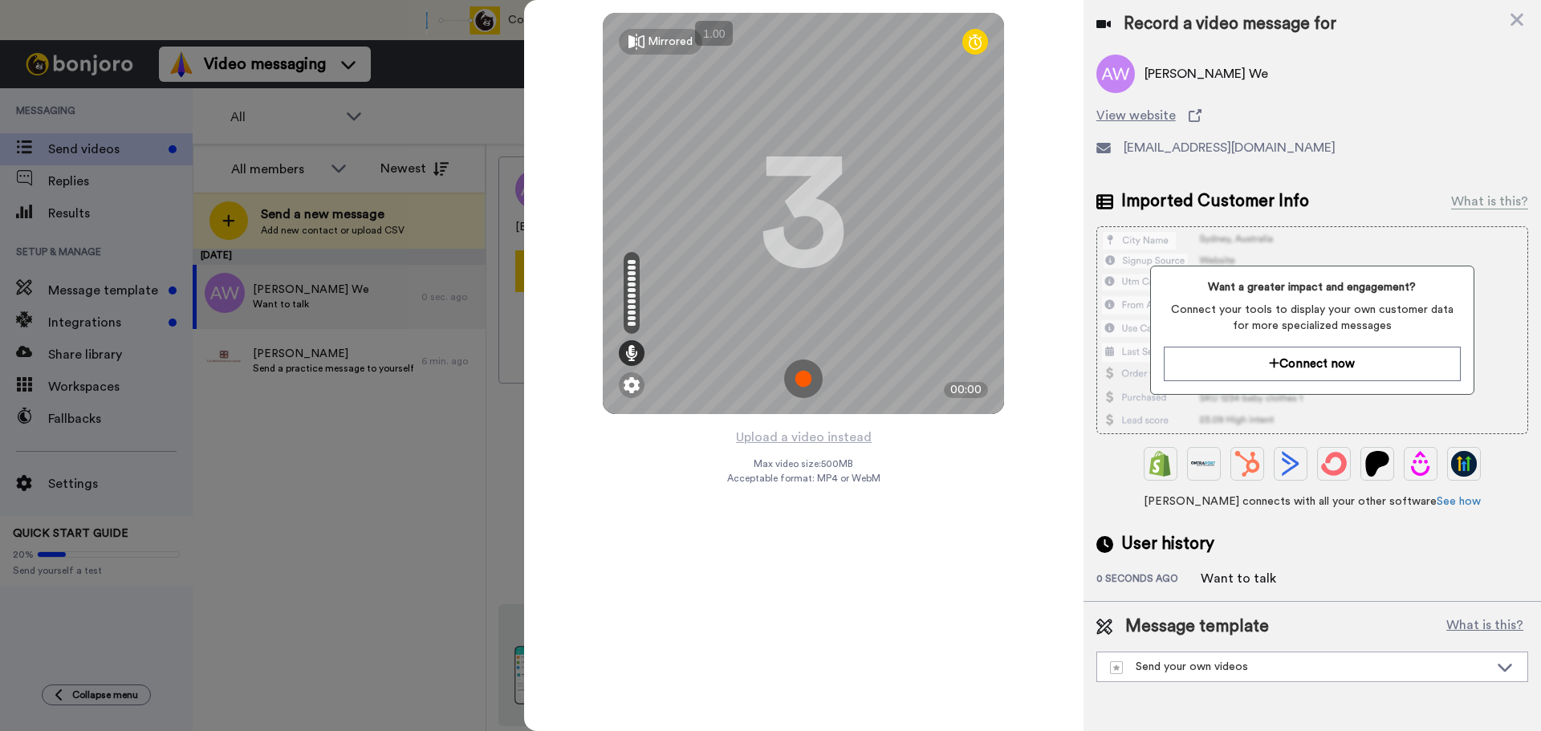
click at [804, 380] on img at bounding box center [803, 379] width 39 height 39
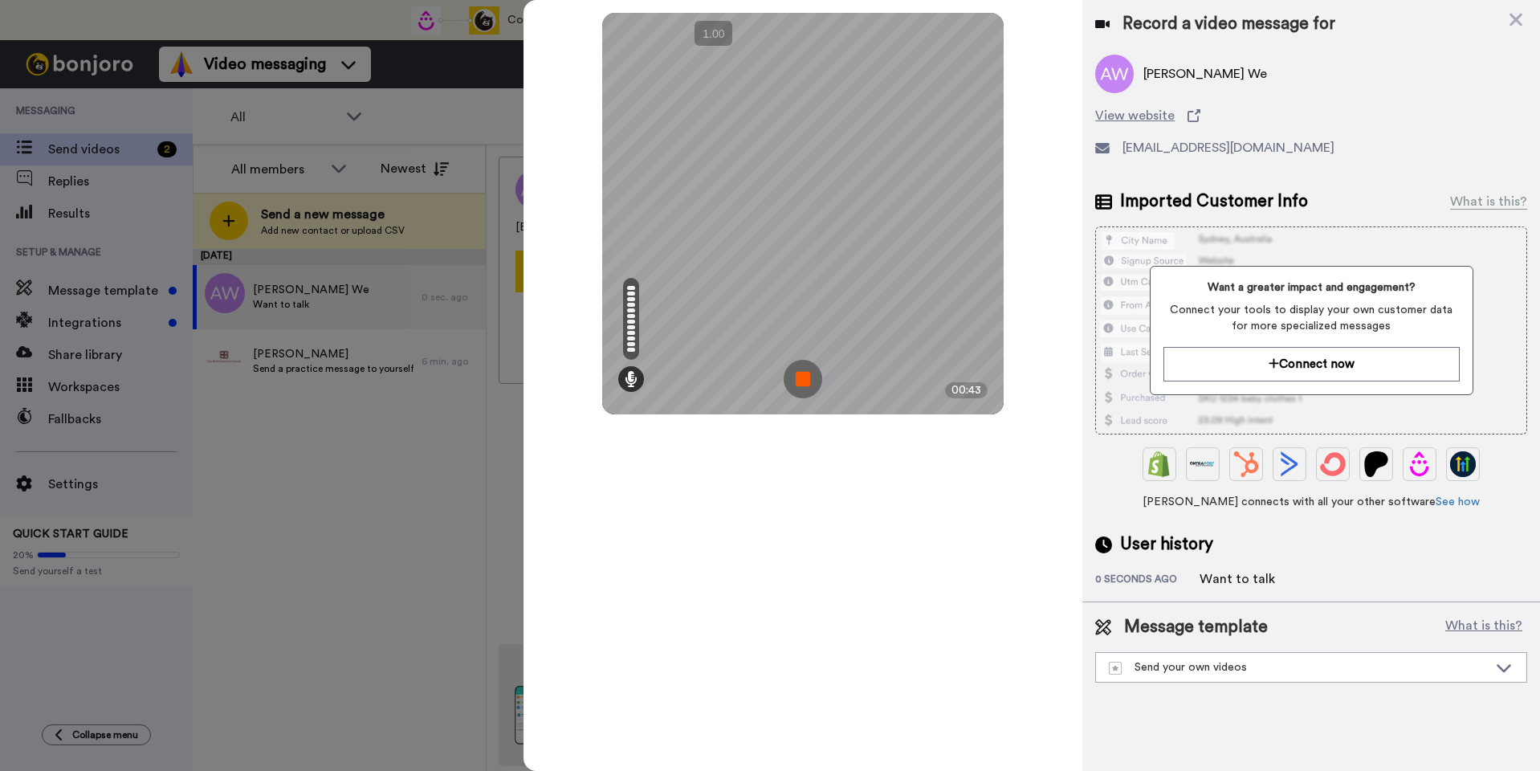
click at [802, 379] on img at bounding box center [803, 379] width 39 height 39
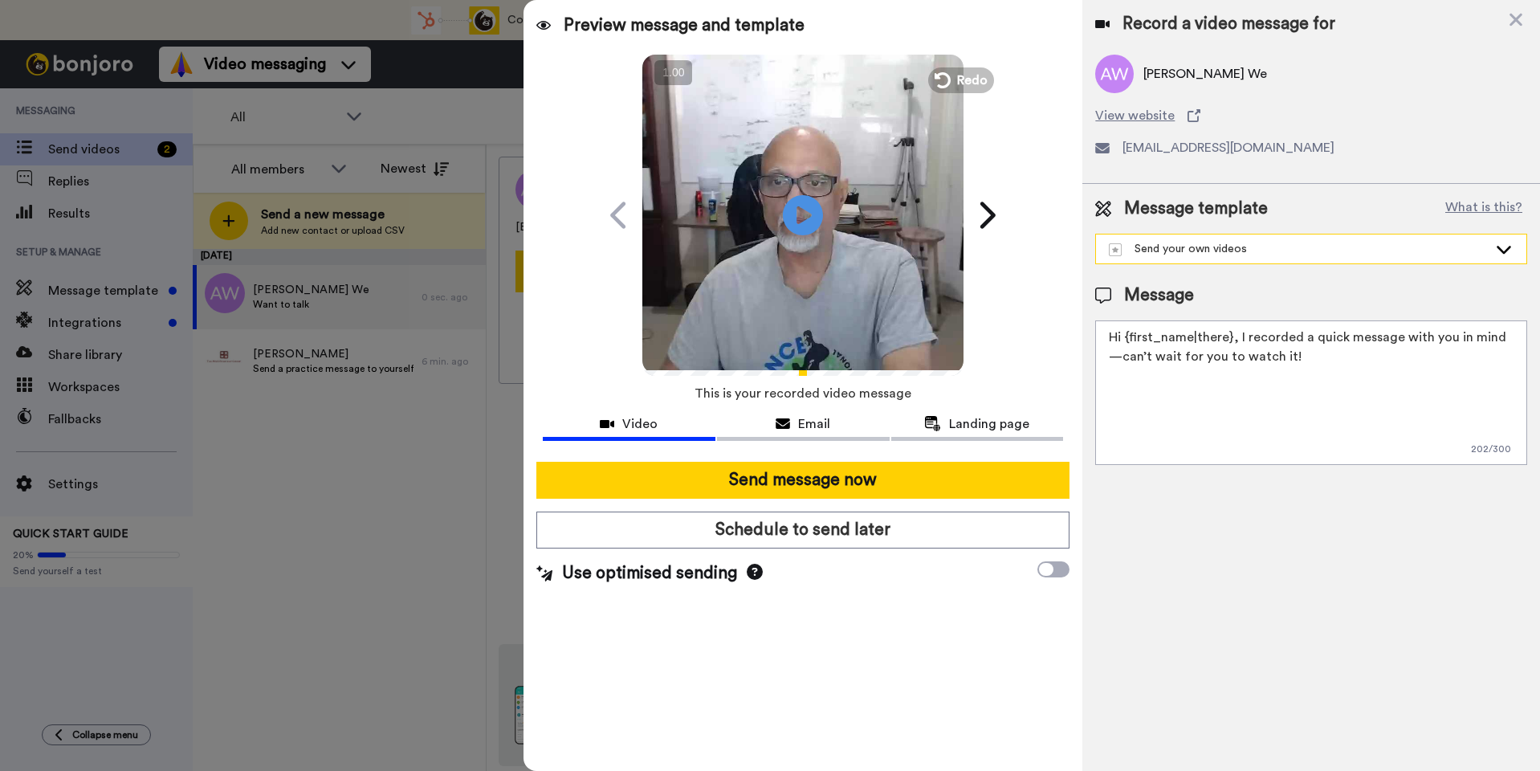
click at [1233, 245] on div "Send your own videos" at bounding box center [1298, 249] width 379 height 16
click at [1159, 343] on textarea "Hi {first_name|there}, I recorded a quick message with you in mind—can’t wait f…" at bounding box center [1311, 392] width 432 height 145
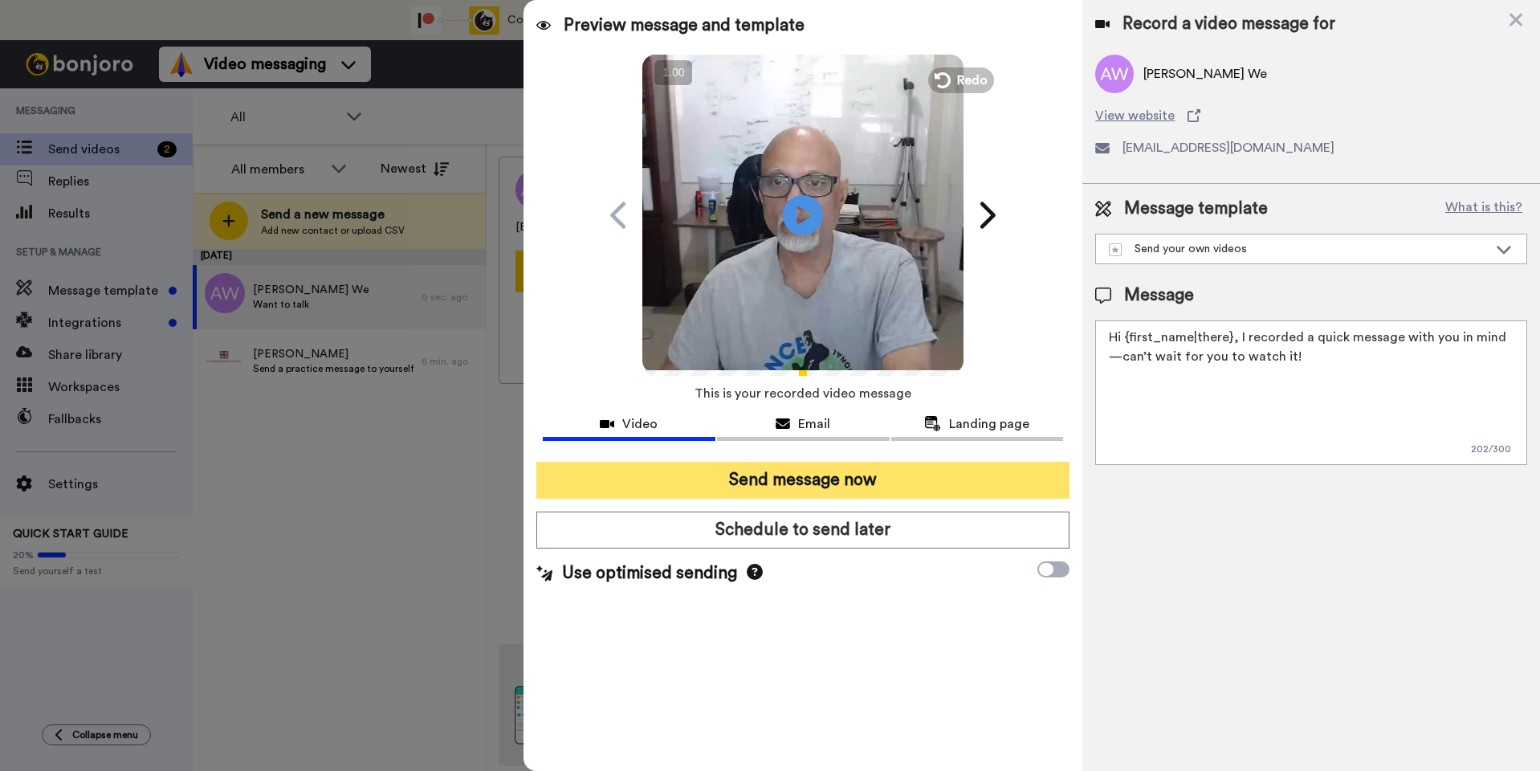
click at [739, 481] on button "Send message now" at bounding box center [802, 480] width 533 height 37
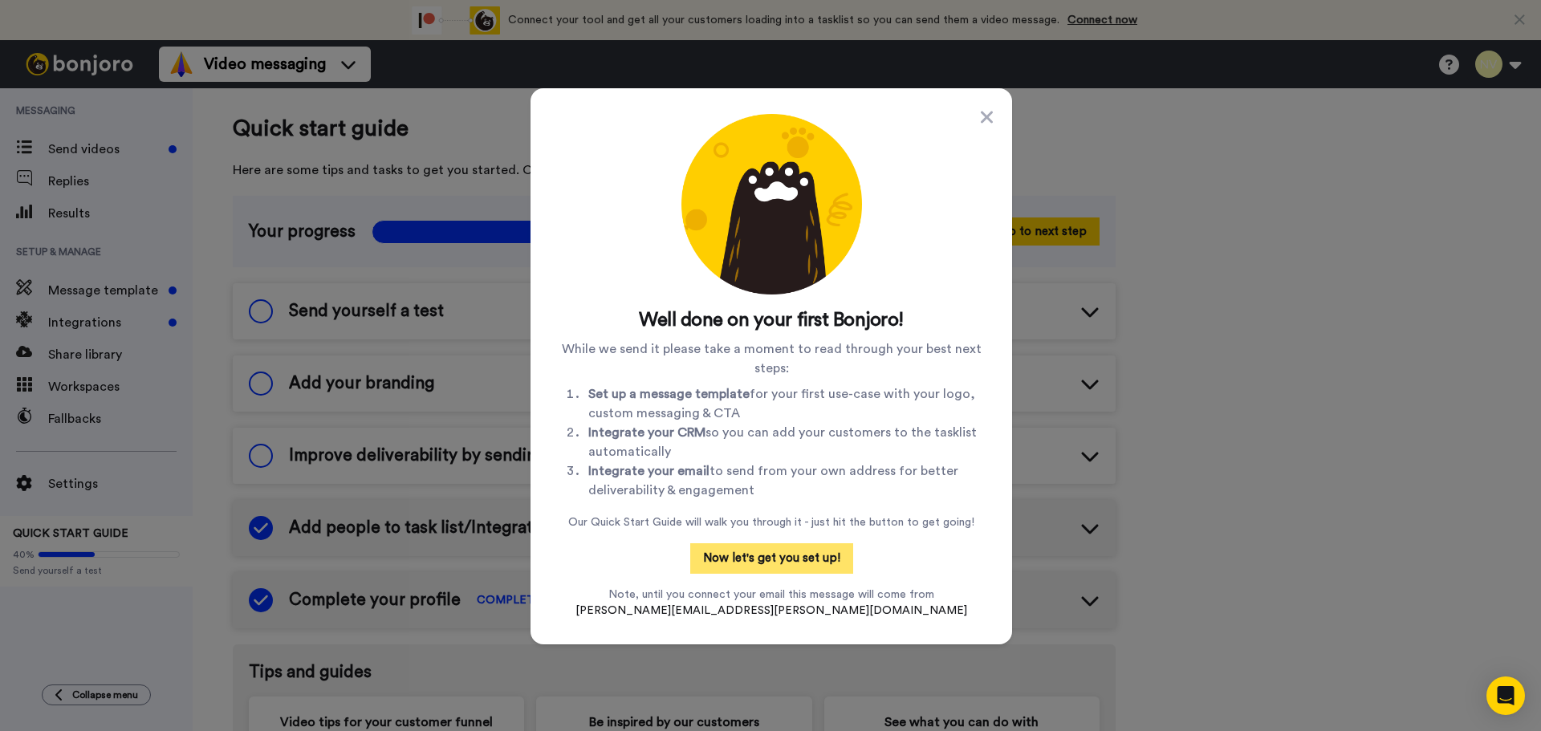
click at [764, 560] on button "Now let's get you set up!" at bounding box center [771, 559] width 163 height 31
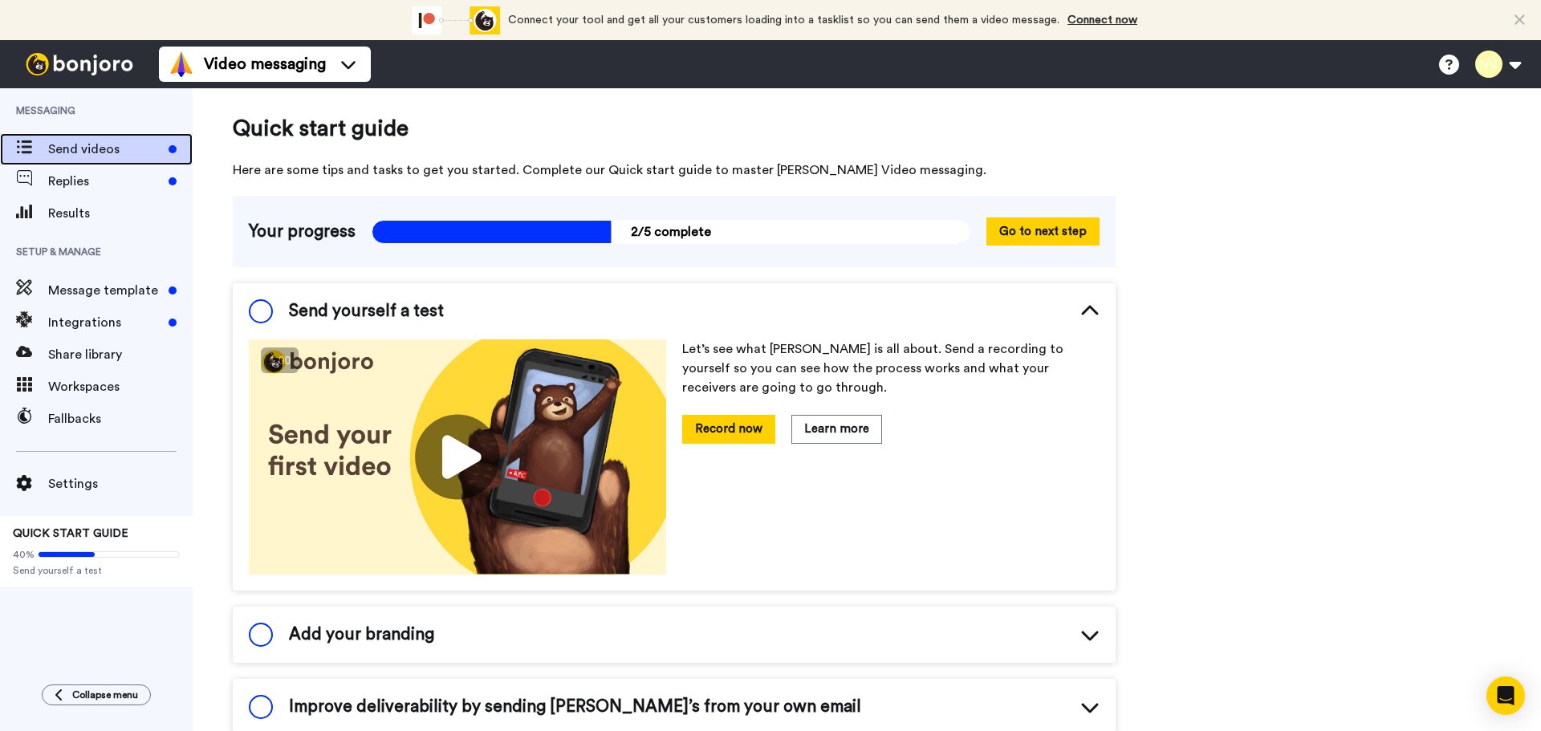
click at [88, 147] on span "Send videos" at bounding box center [105, 149] width 114 height 19
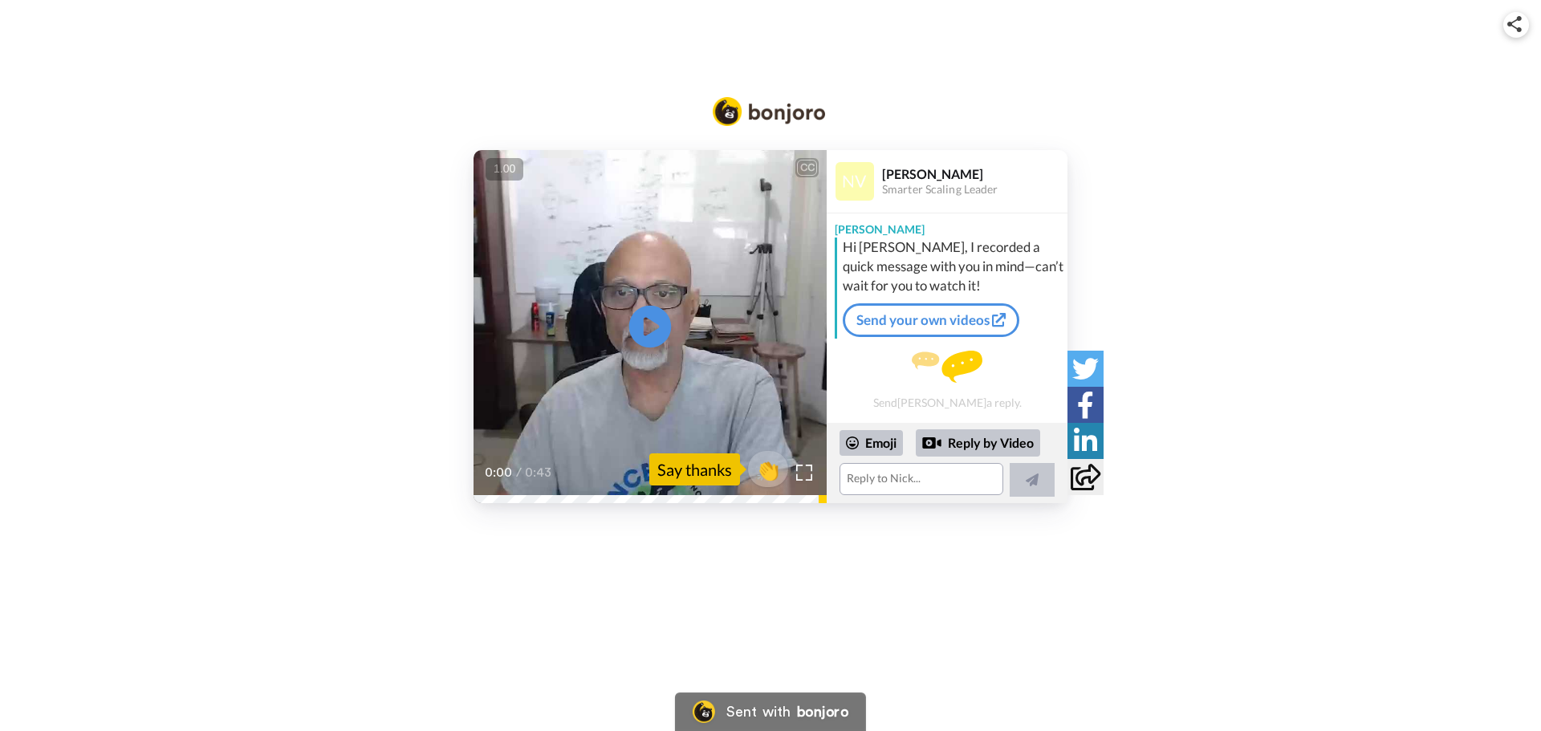
click at [653, 318] on icon at bounding box center [650, 327] width 43 height 43
click at [896, 478] on textarea at bounding box center [922, 479] width 164 height 32
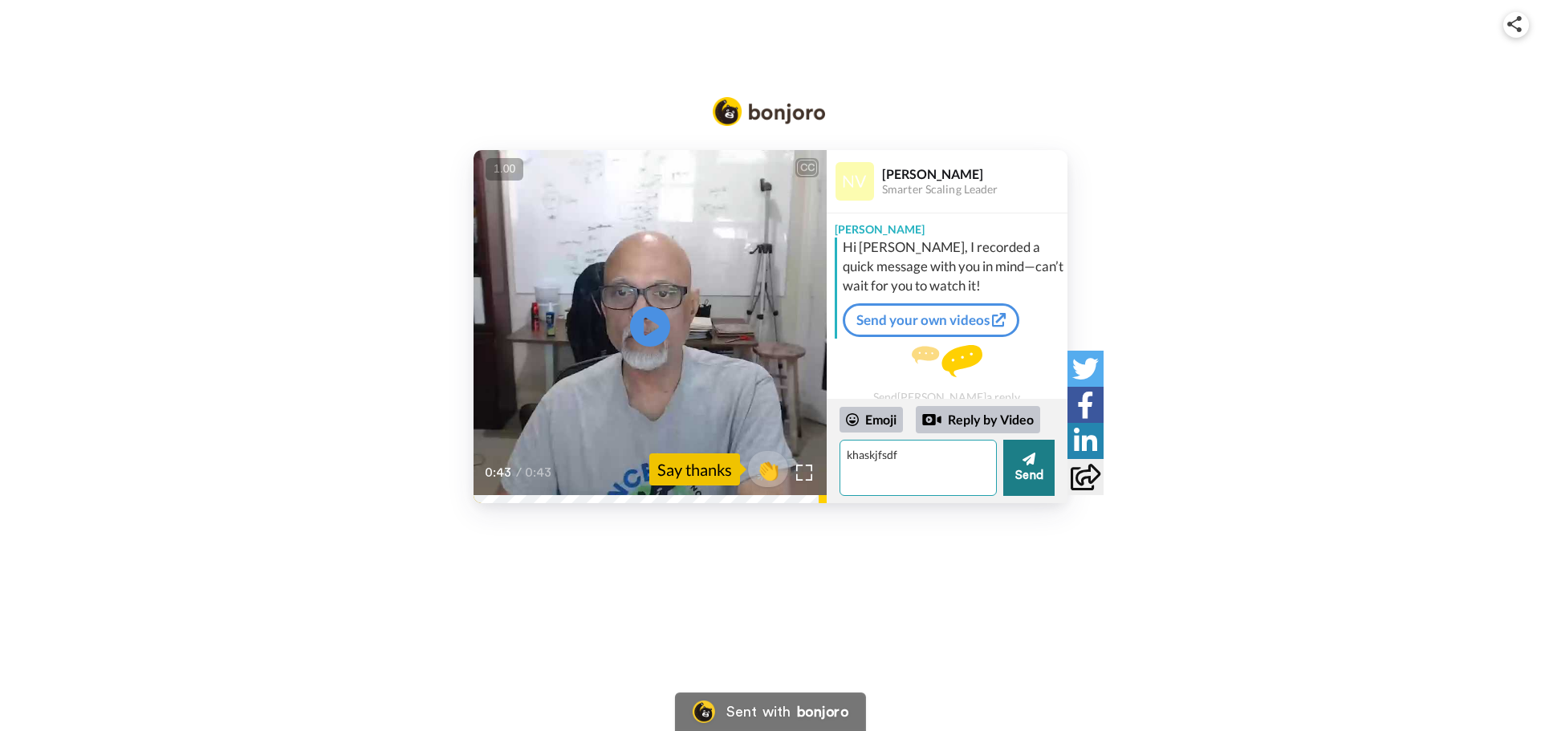
type textarea "khaskjfsdf"
click at [1035, 476] on button "Send" at bounding box center [1029, 468] width 51 height 56
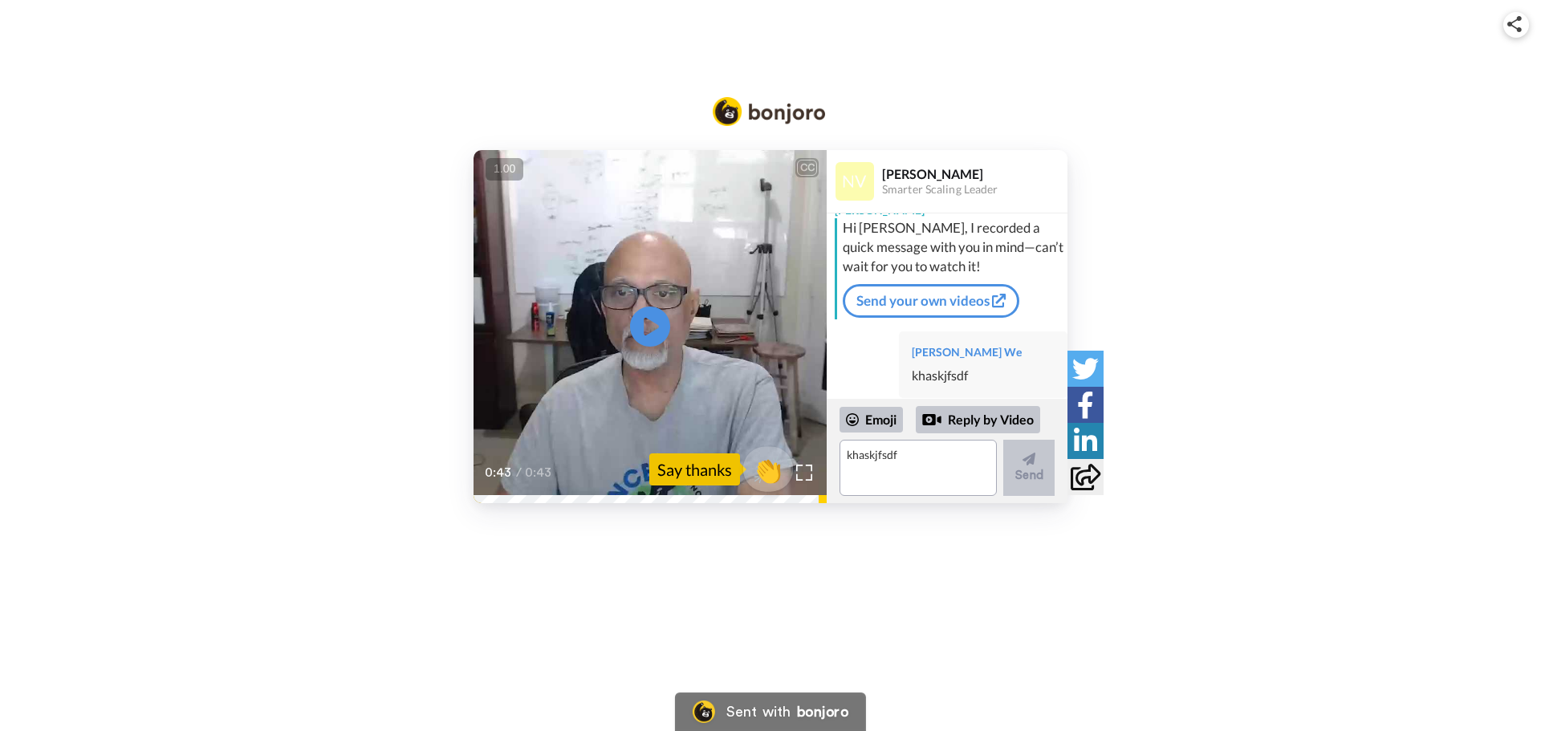
click at [768, 465] on span "👏" at bounding box center [768, 470] width 51 height 32
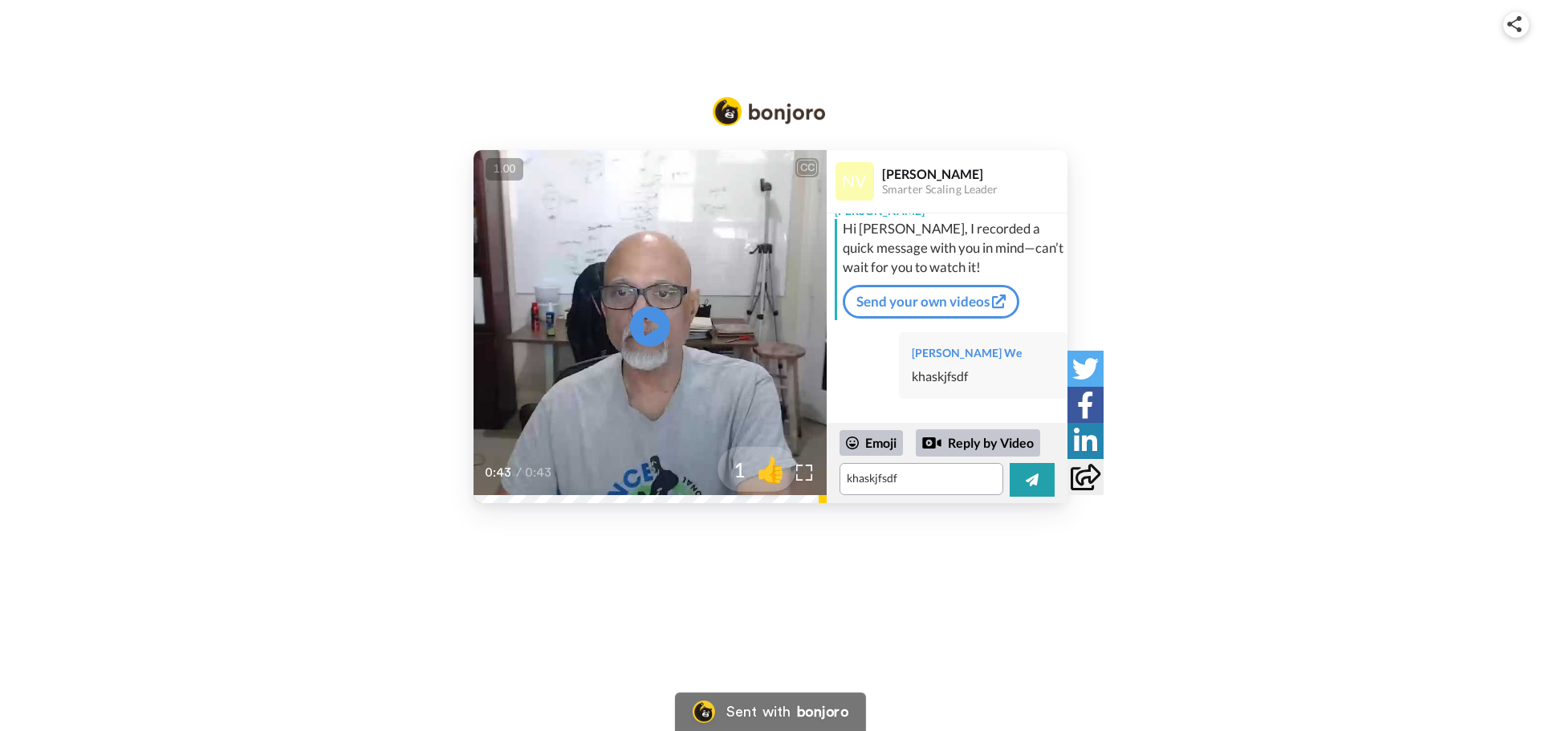
scroll to position [18, 0]
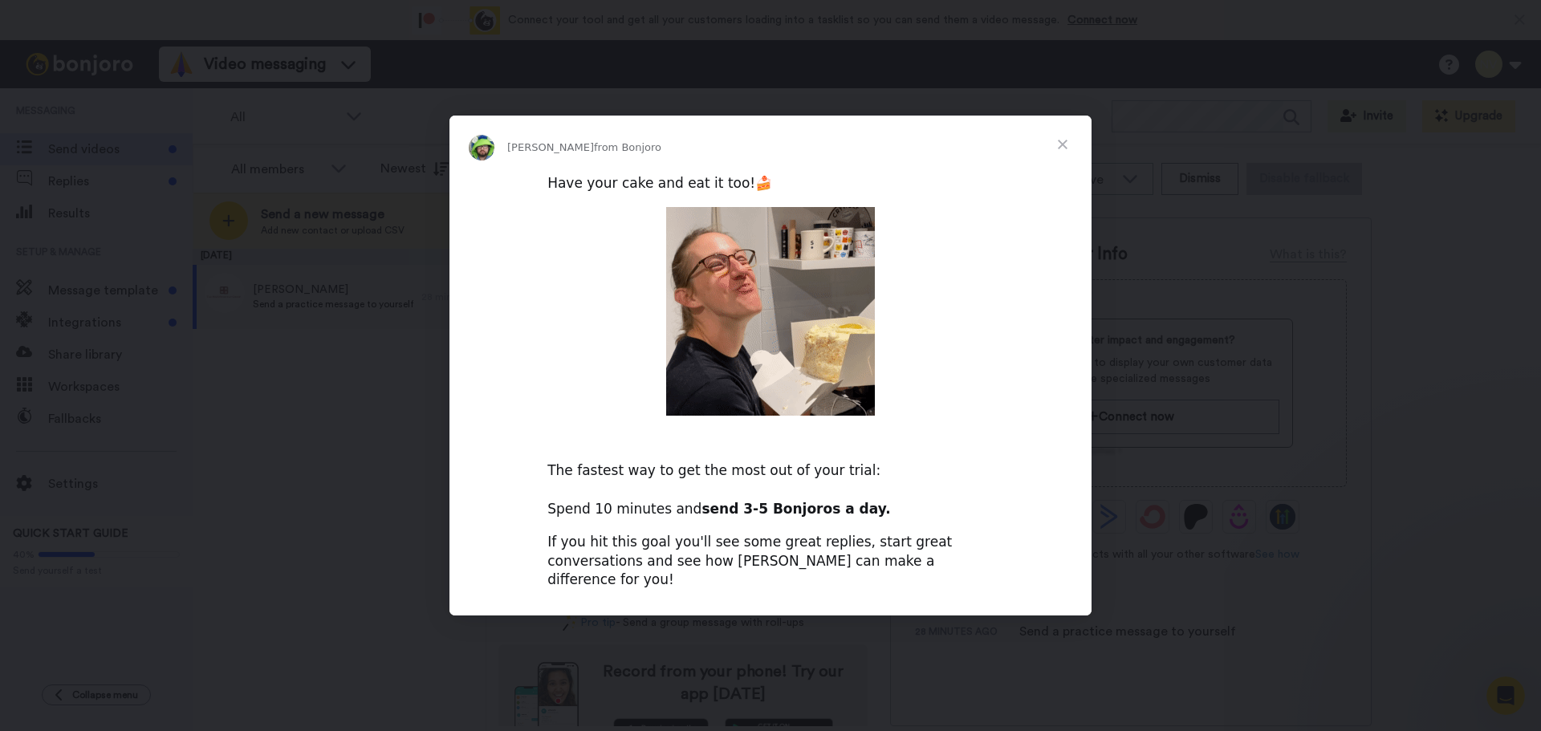
click at [1064, 154] on span "Close" at bounding box center [1063, 145] width 58 height 58
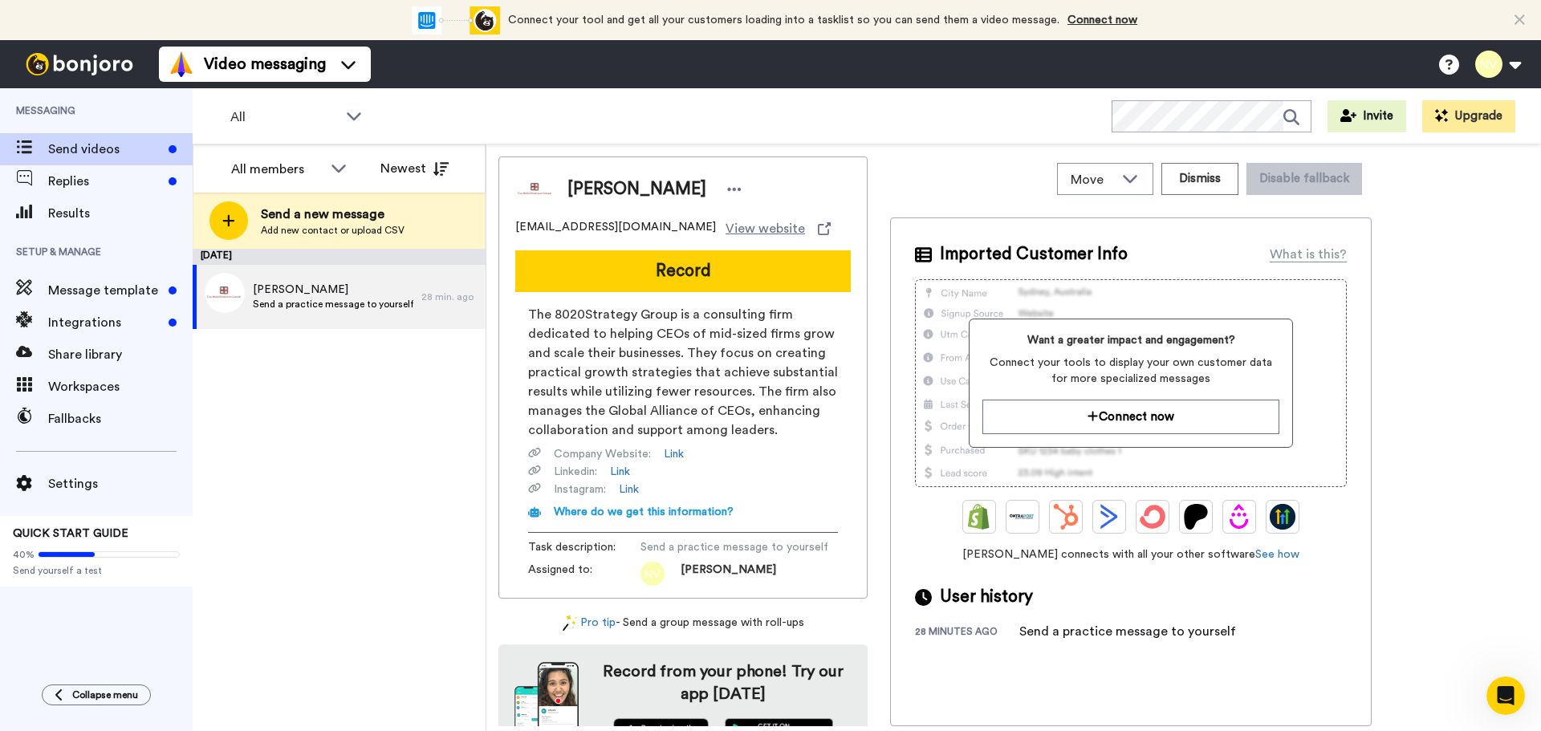
click at [1422, 424] on div "Nick [EMAIL_ADDRESS][DOMAIN_NAME] View website Record The 8020Strategy Group is…" at bounding box center [1014, 442] width 1031 height 570
click at [1133, 175] on icon at bounding box center [1130, 178] width 19 height 16
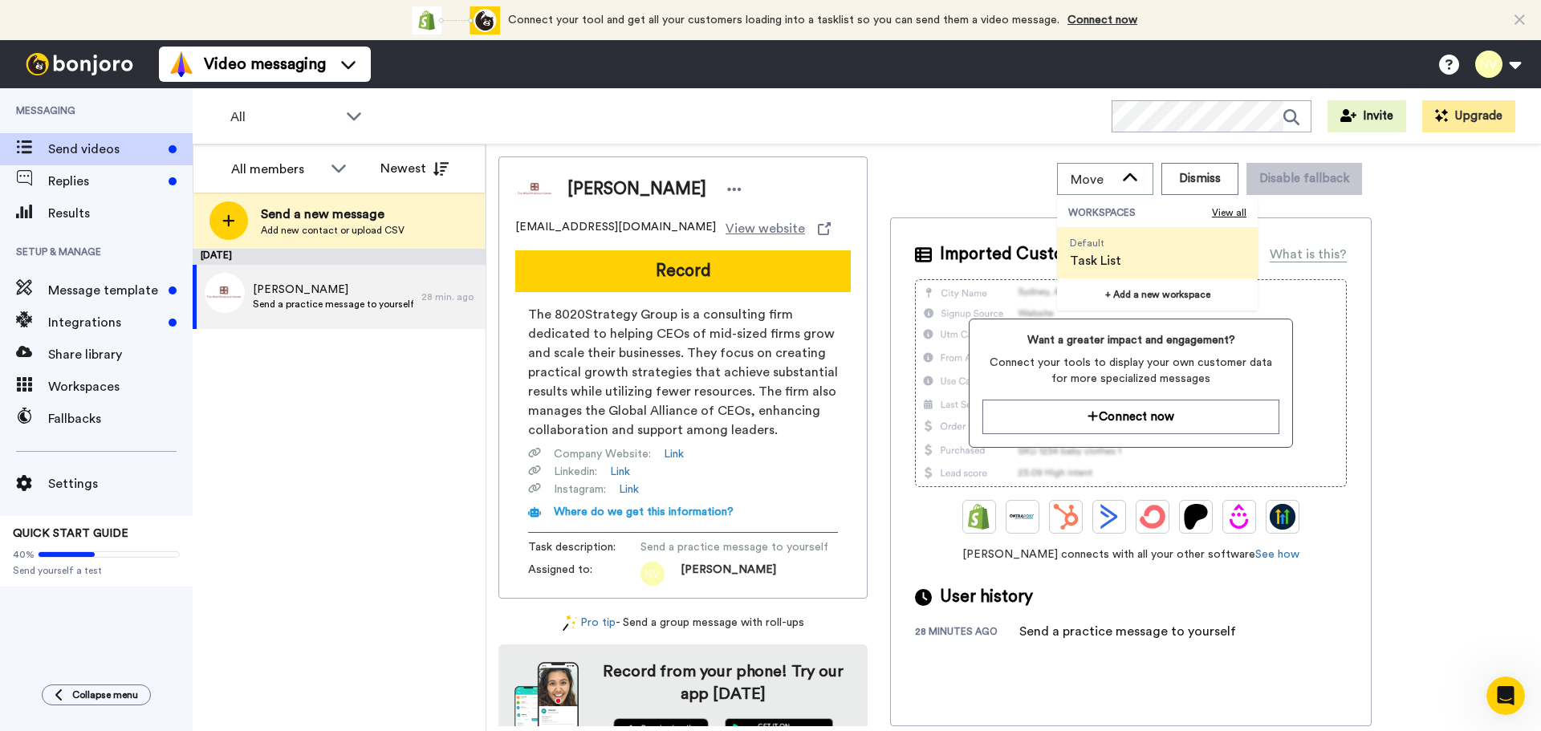
click at [311, 496] on div "October 8 Nick Send a practice message to yourself 28 min. ago" at bounding box center [339, 490] width 293 height 483
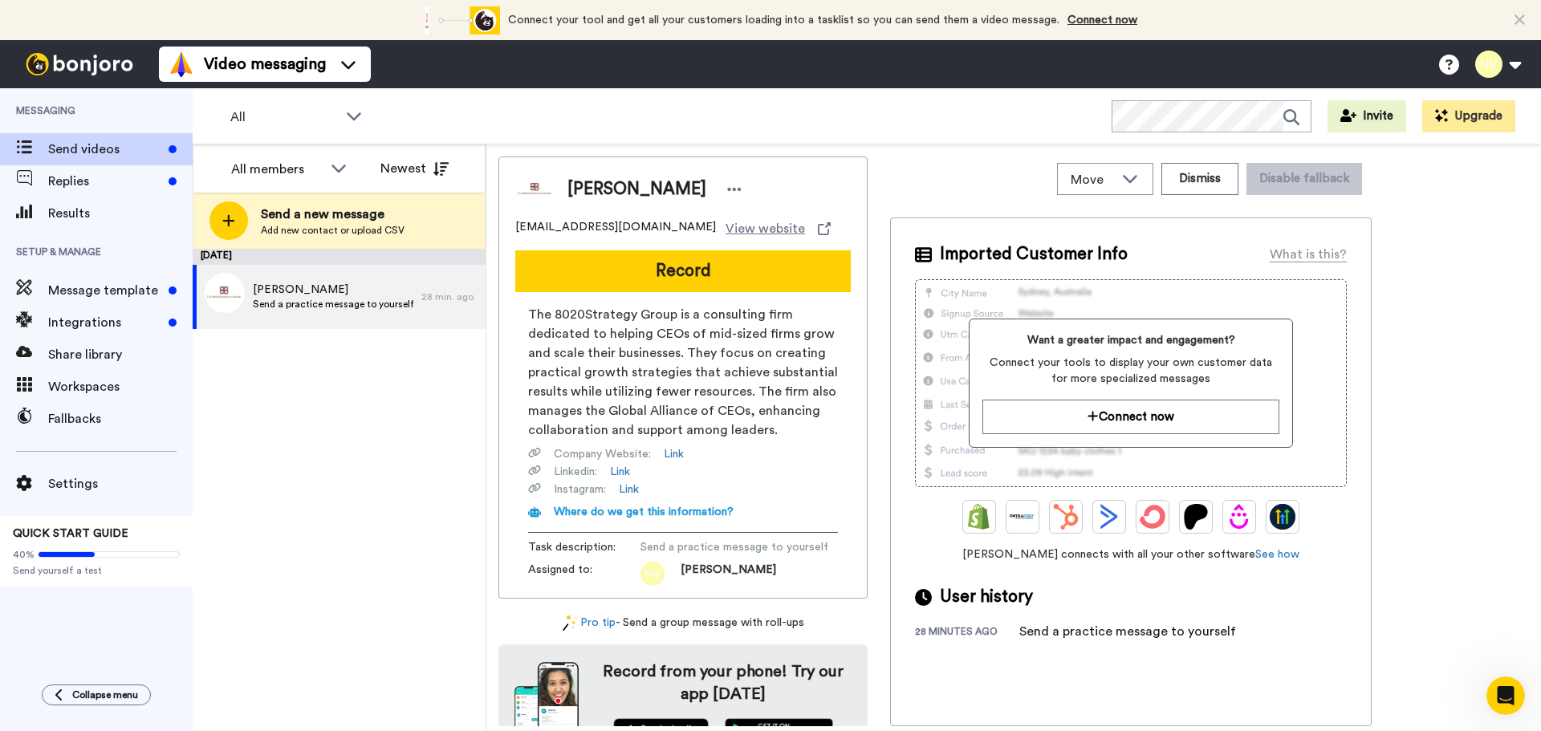
click at [1411, 425] on div "Nick nick@8020strategy.com View website Record The 8020Strategy Group is a cons…" at bounding box center [1014, 442] width 1031 height 570
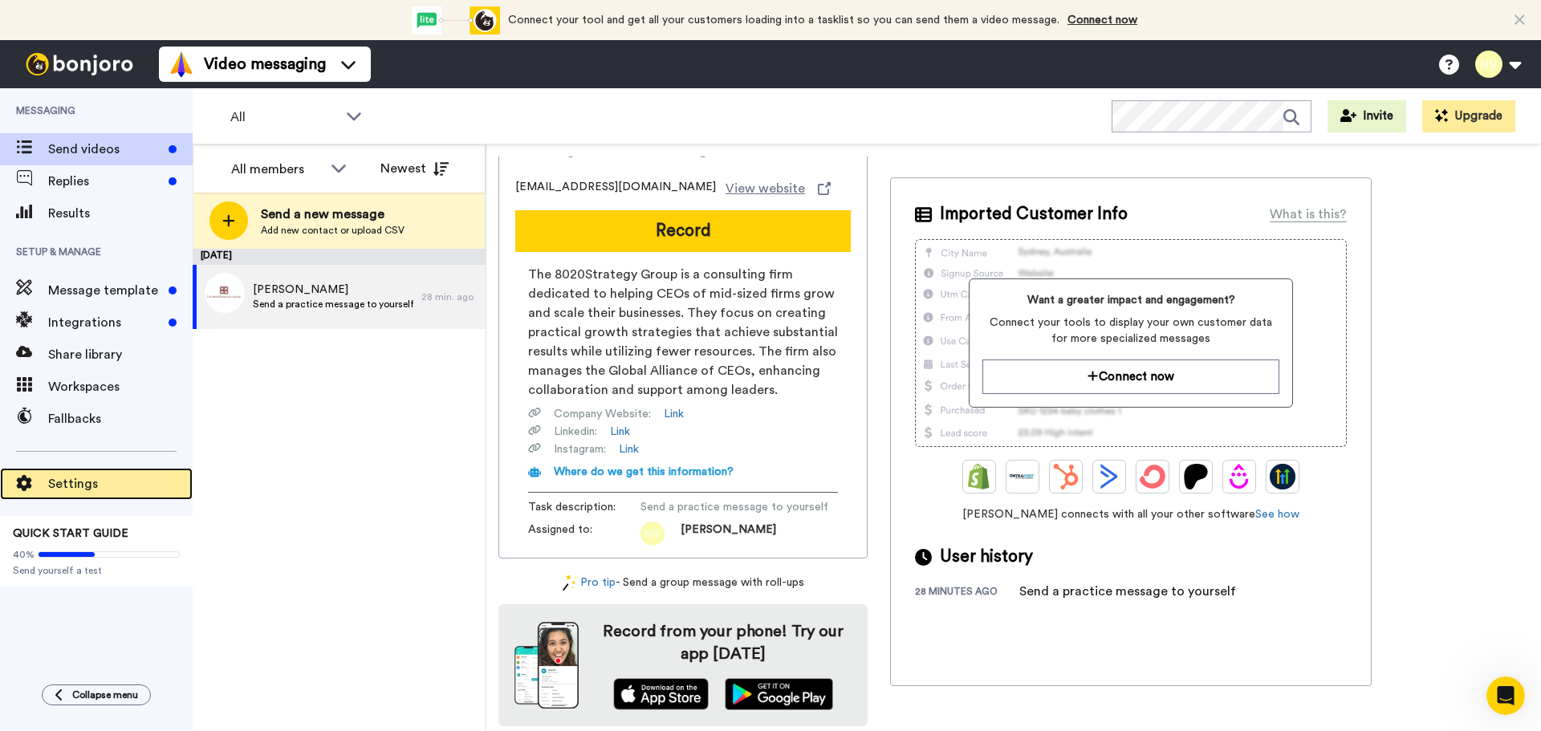
click at [80, 487] on span "Settings" at bounding box center [120, 483] width 145 height 19
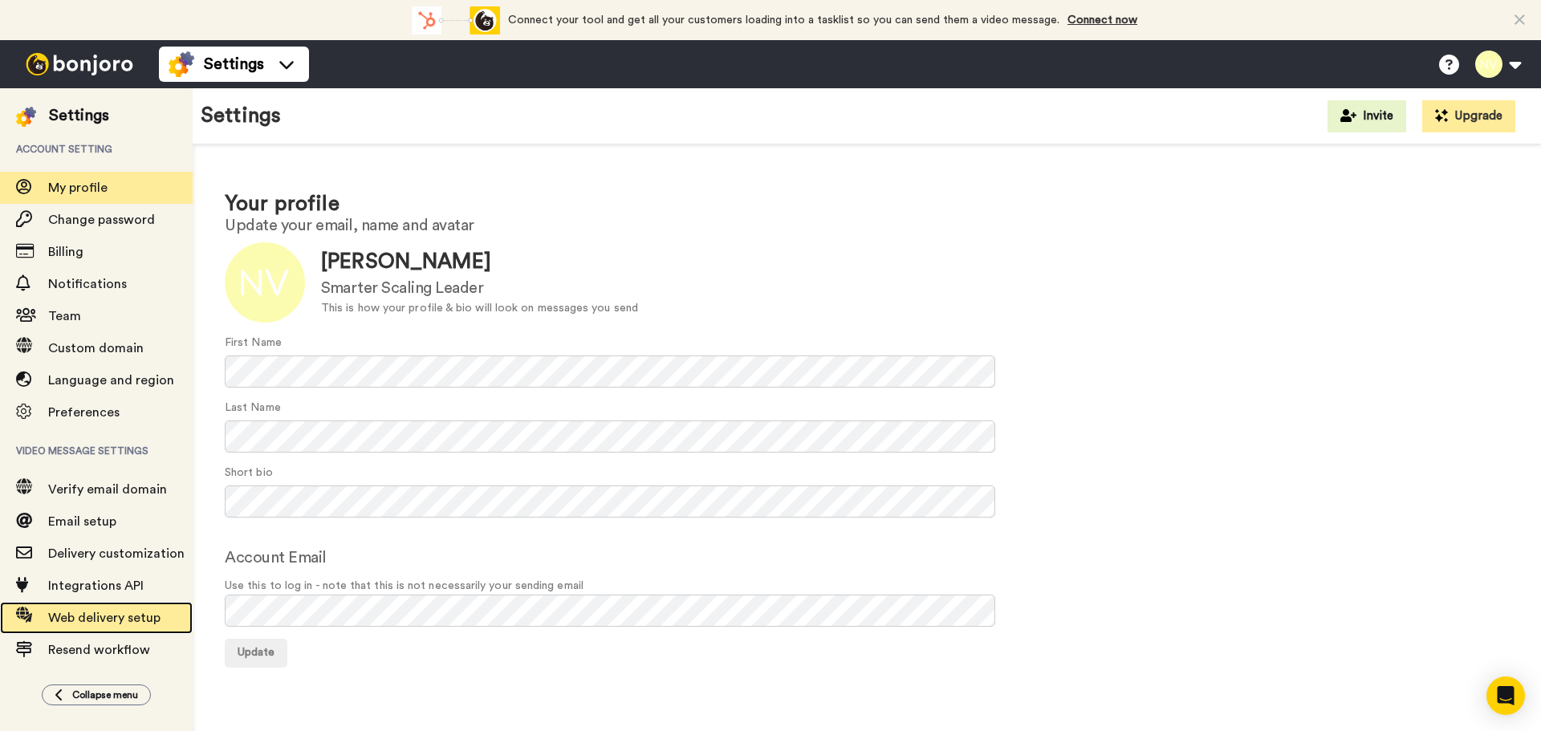
click at [104, 621] on span "Web delivery setup" at bounding box center [104, 618] width 112 height 13
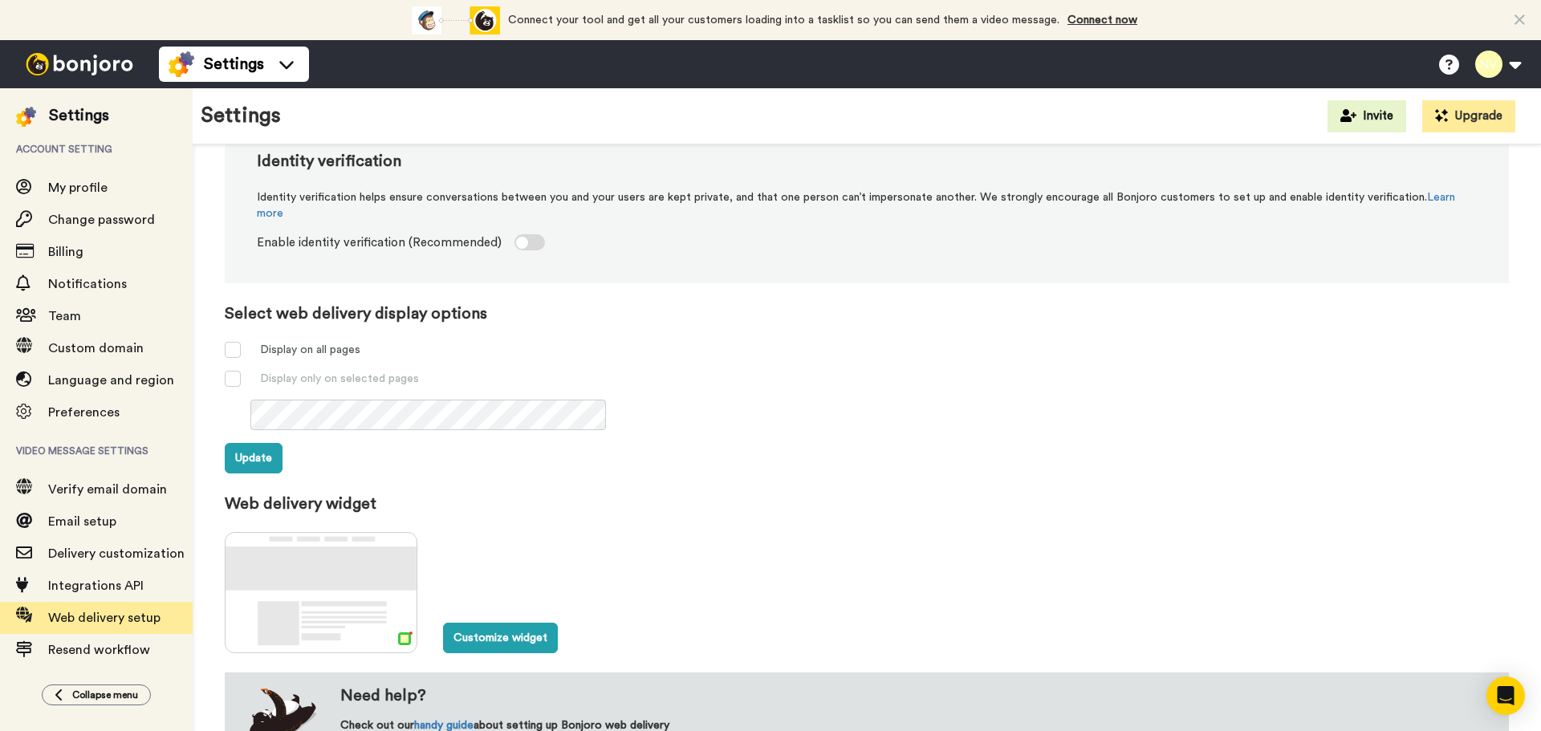
scroll to position [436, 0]
